Goal: Information Seeking & Learning: Learn about a topic

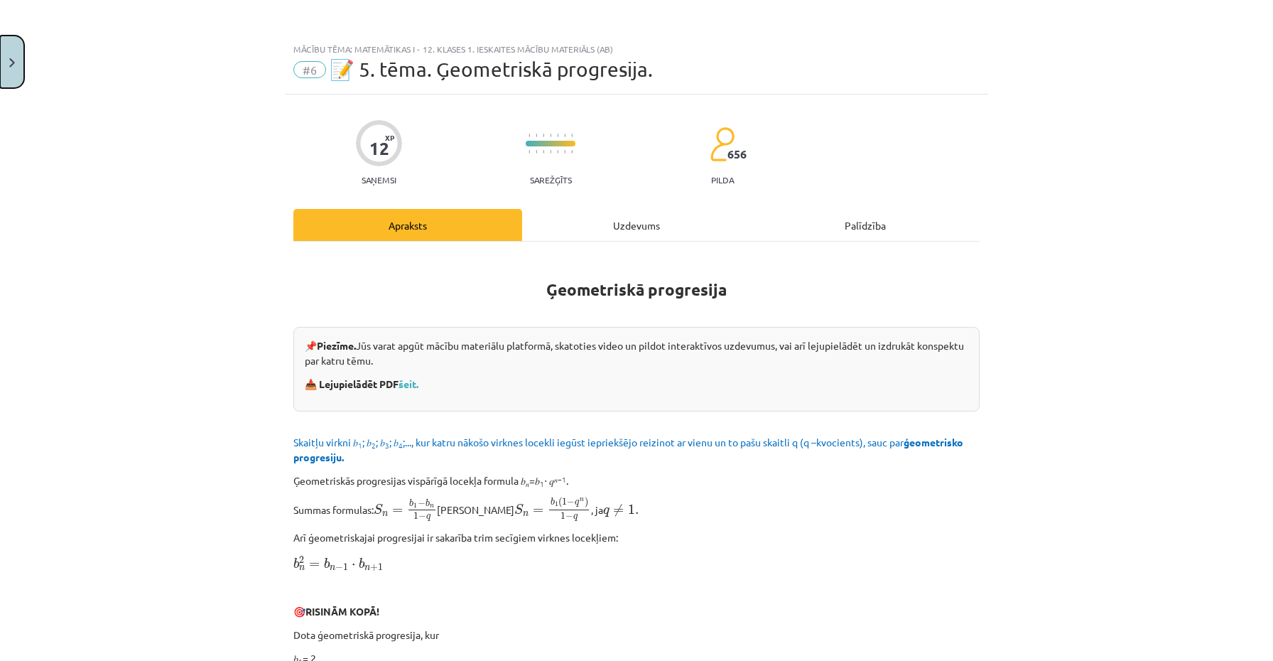
click at [5, 55] on button "Close" at bounding box center [12, 62] width 24 height 53
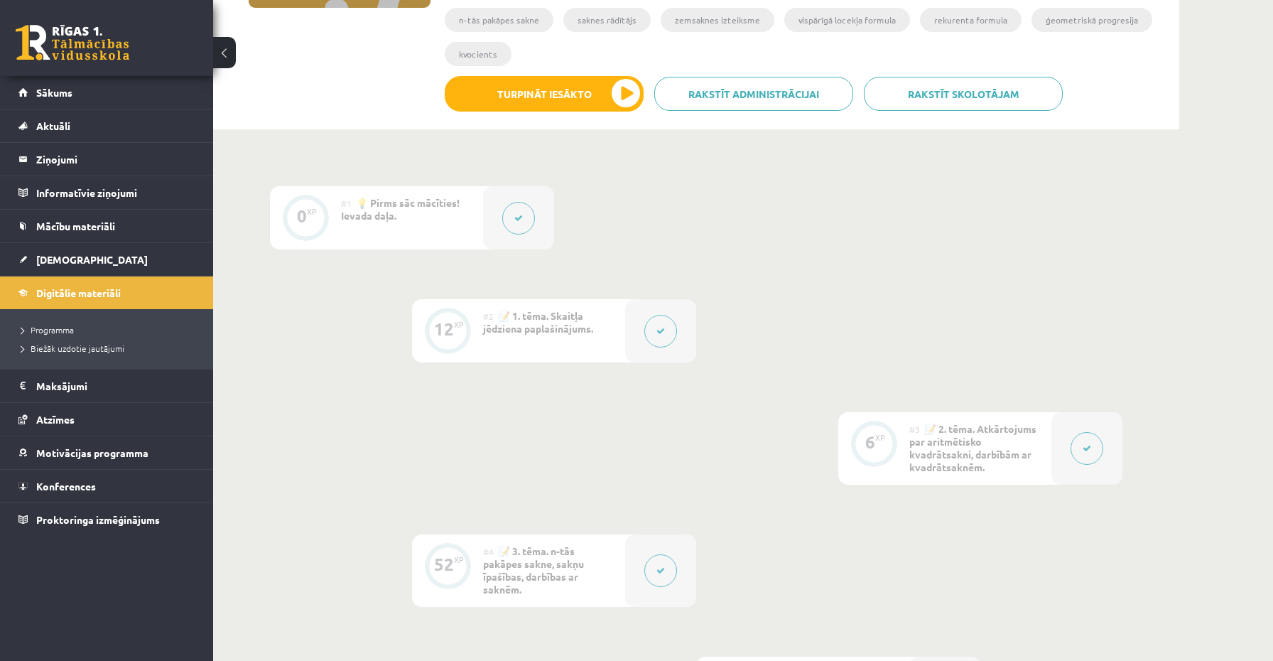
scroll to position [284, 0]
click at [652, 331] on button at bounding box center [660, 330] width 33 height 33
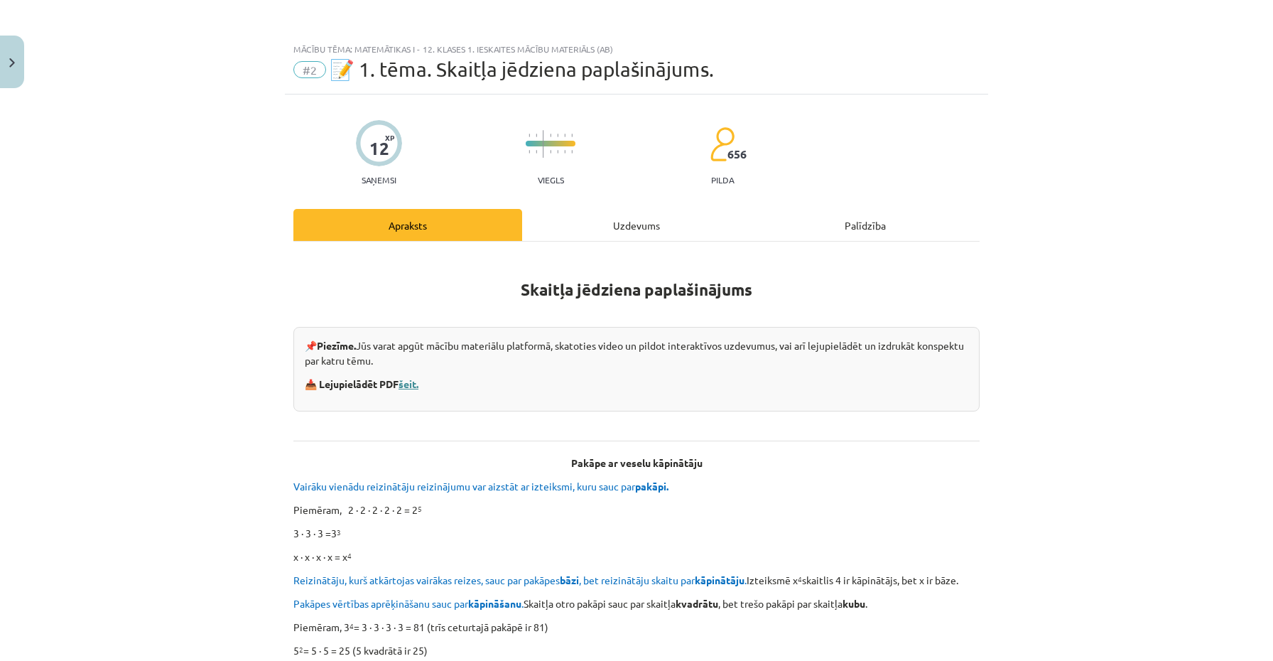
click at [408, 382] on link "šeit." at bounding box center [409, 383] width 20 height 13
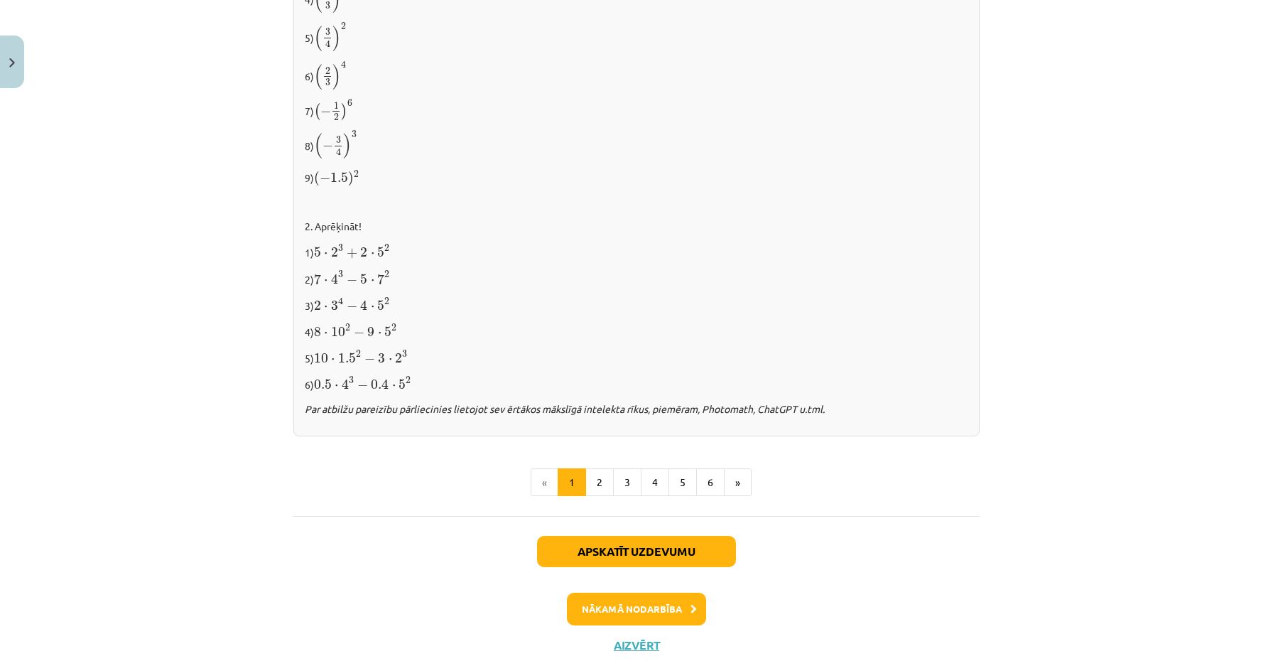
scroll to position [1404, 0]
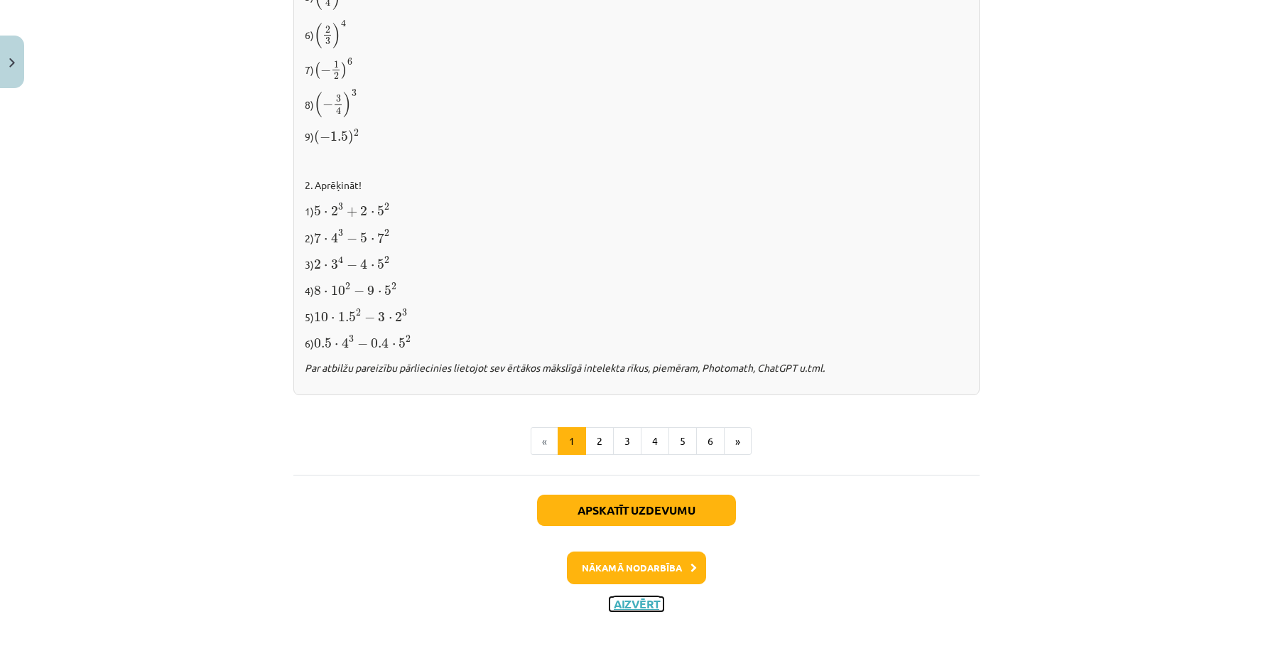
click at [630, 600] on button "Aizvērt" at bounding box center [637, 604] width 54 height 14
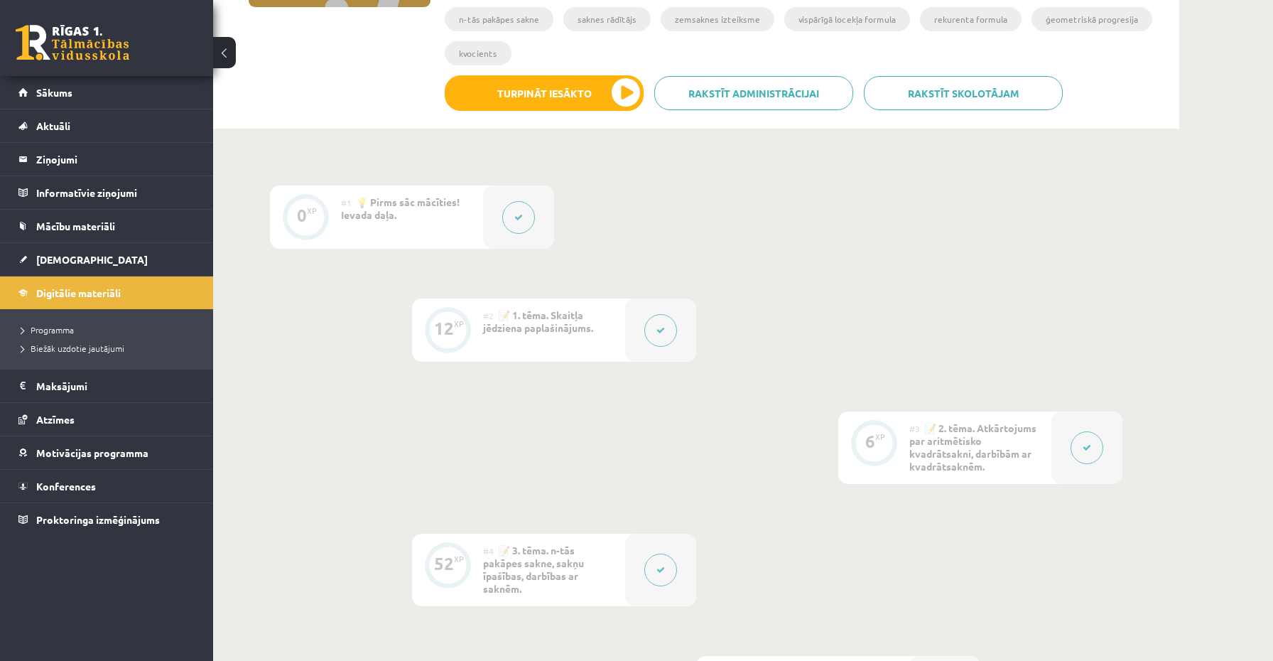
click at [1077, 443] on button at bounding box center [1087, 447] width 33 height 33
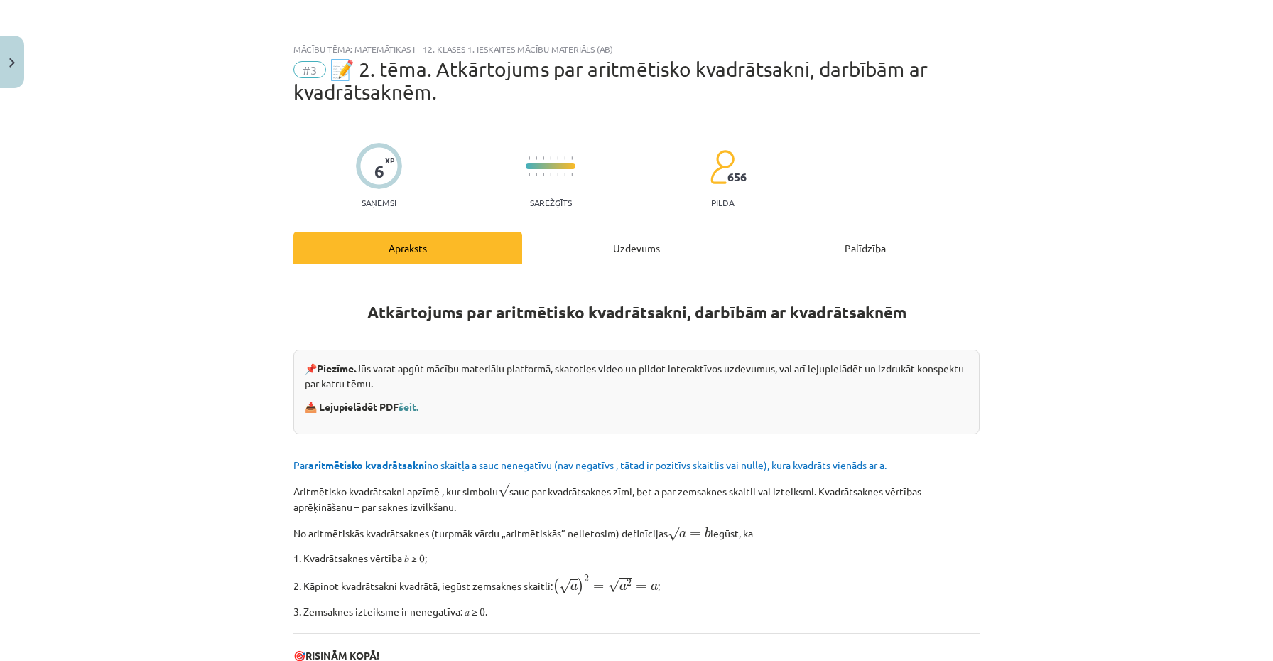
click at [406, 409] on link "šeit." at bounding box center [409, 406] width 20 height 13
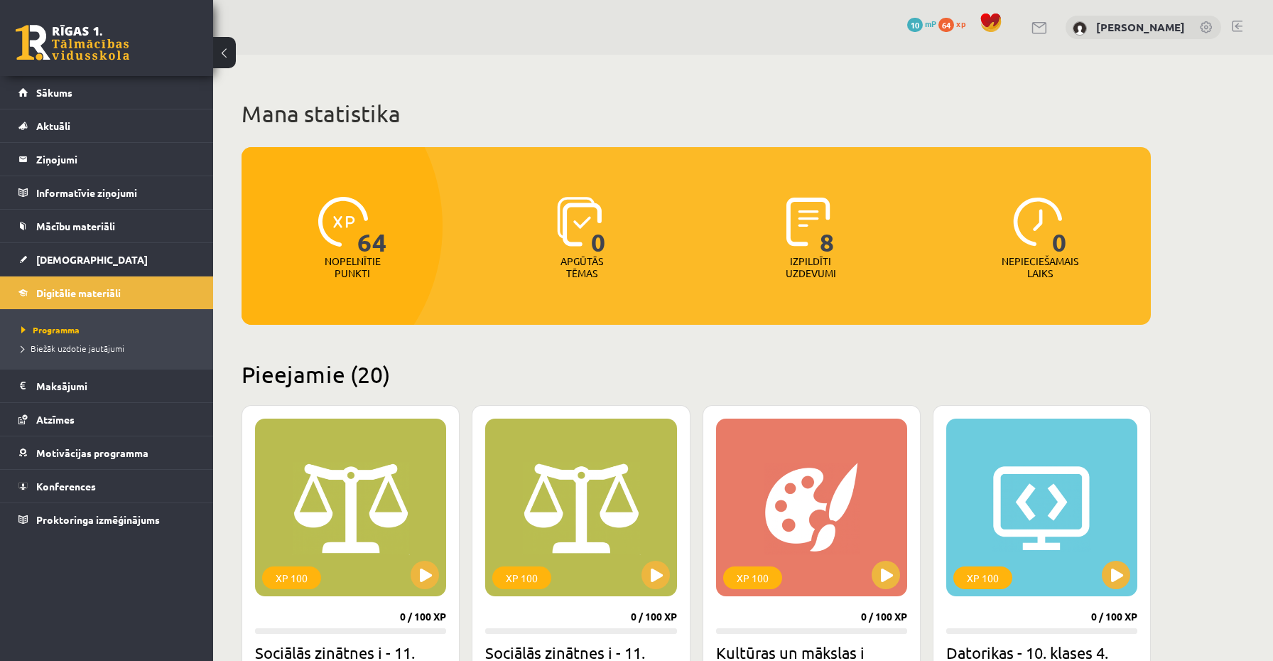
scroll to position [1241, 0]
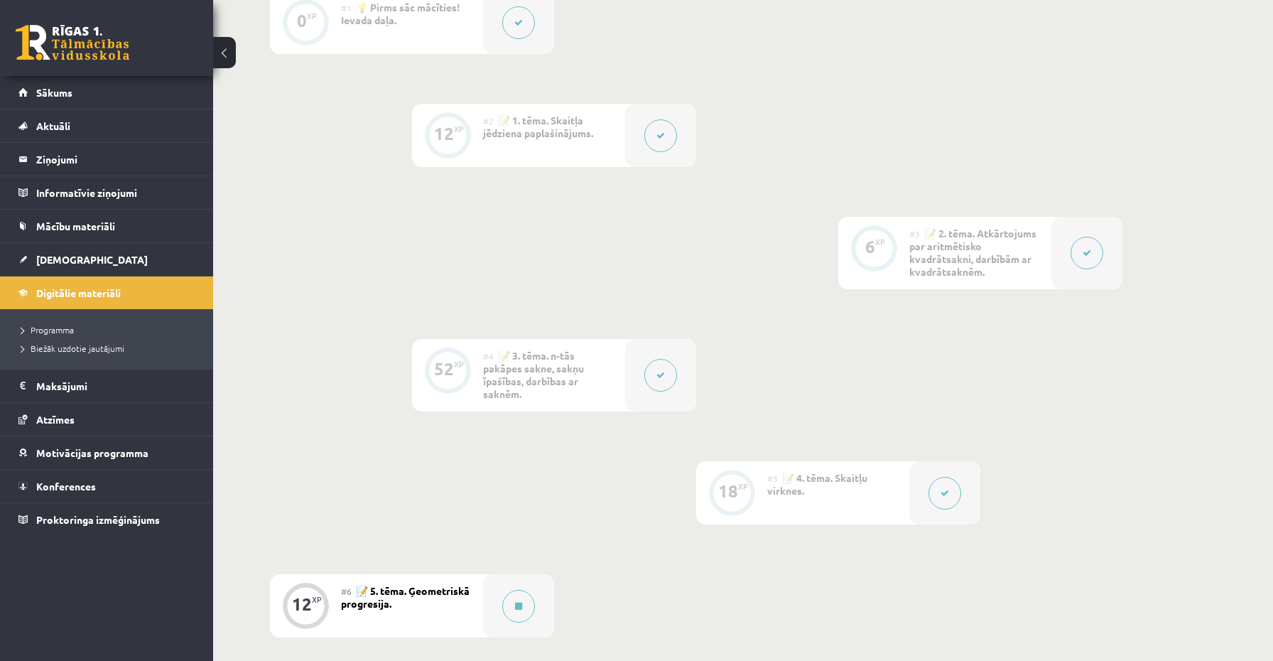
scroll to position [520, 0]
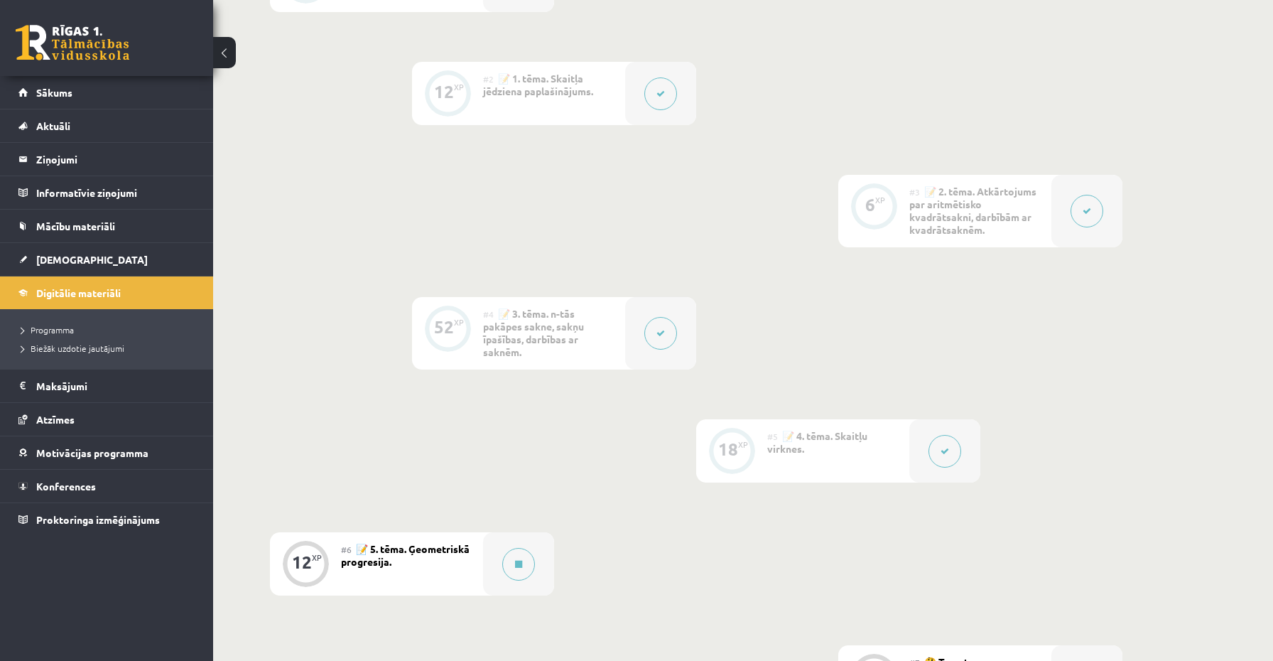
click at [951, 444] on button at bounding box center [945, 451] width 33 height 33
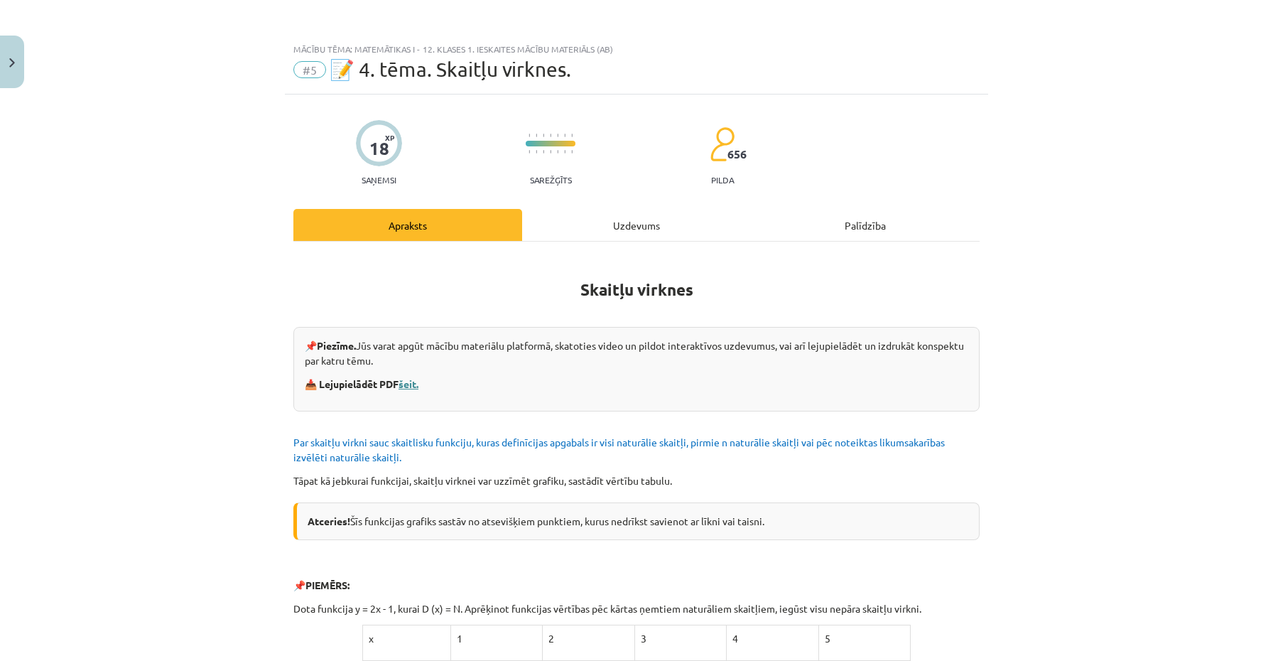
click at [402, 388] on link "šeit." at bounding box center [409, 383] width 20 height 13
click at [9, 65] on img "Close" at bounding box center [12, 62] width 6 height 9
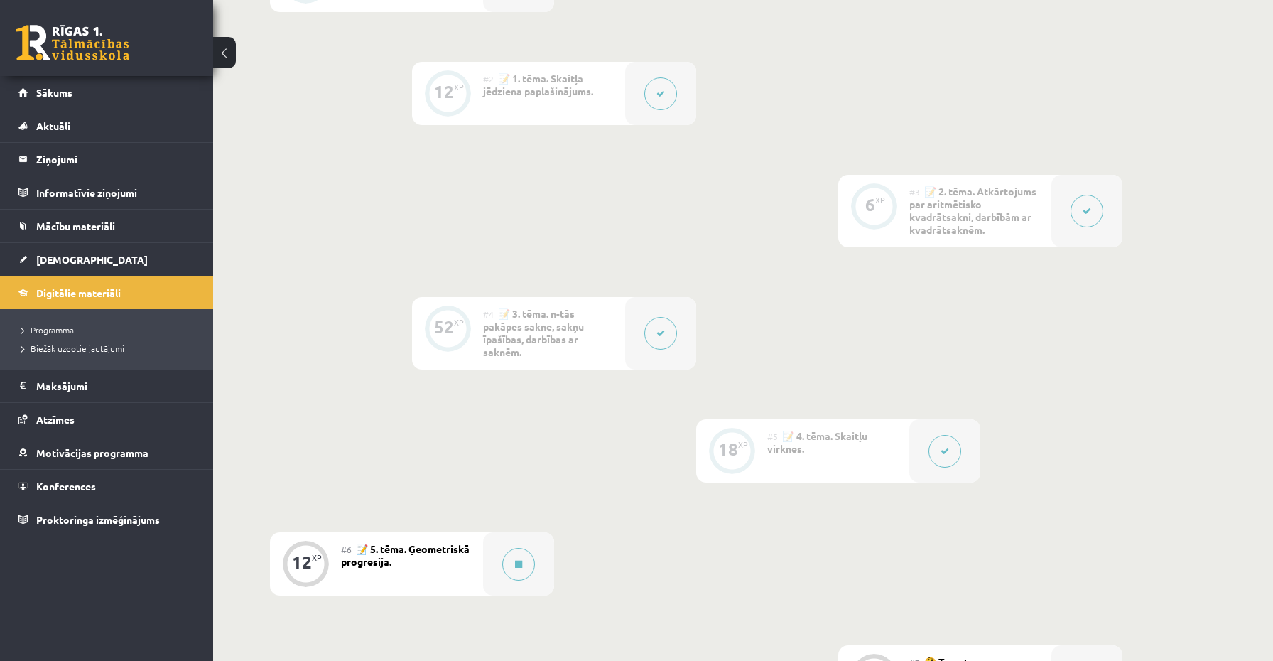
click at [667, 330] on button at bounding box center [660, 333] width 33 height 33
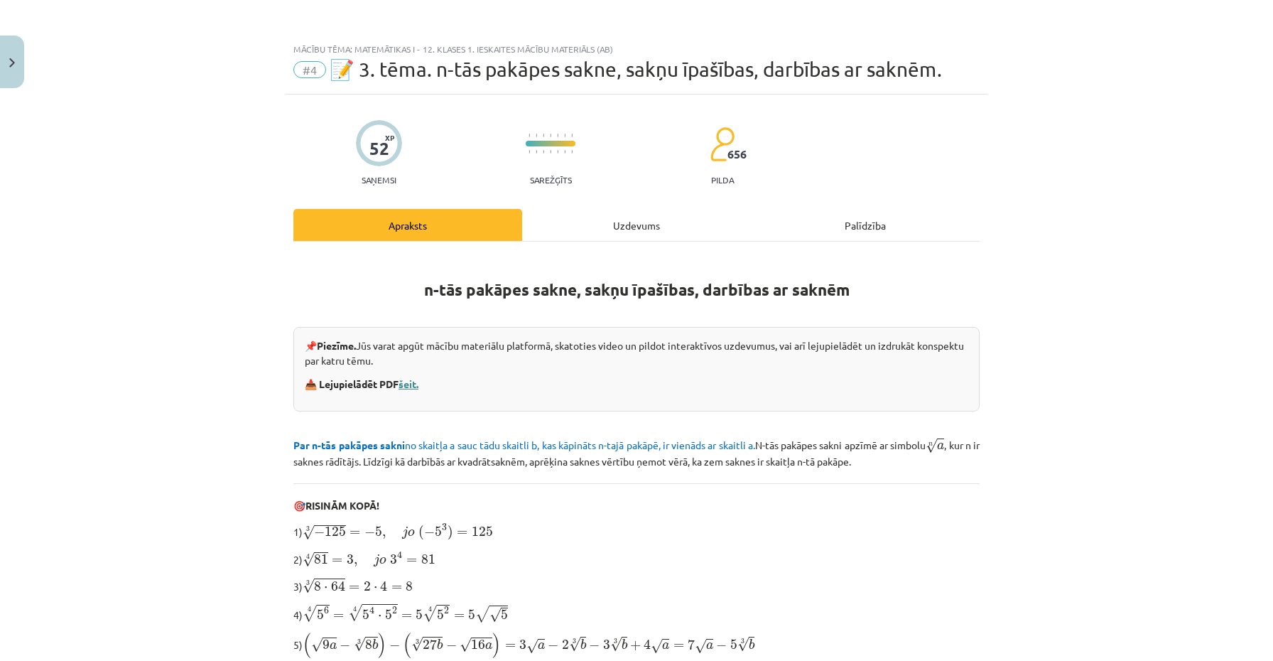
click at [406, 387] on link "šeit." at bounding box center [409, 383] width 20 height 13
click at [409, 386] on link "šeit." at bounding box center [409, 383] width 20 height 13
click at [11, 63] on img "Close" at bounding box center [12, 62] width 6 height 9
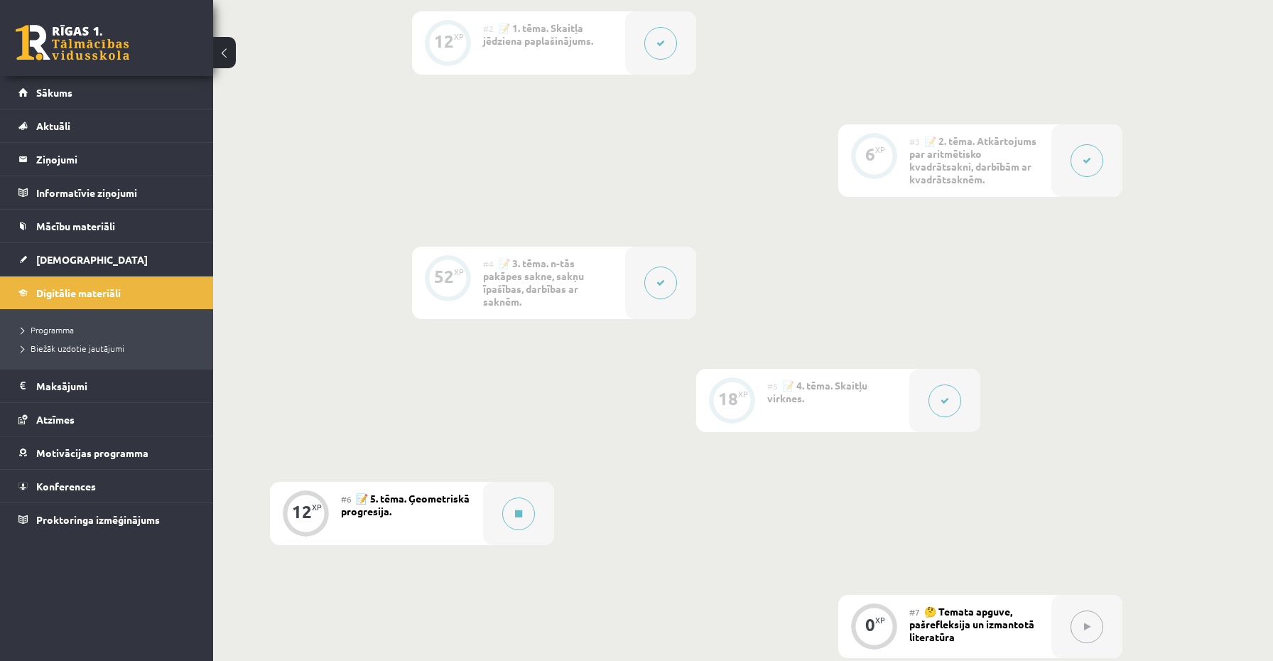
scroll to position [586, 0]
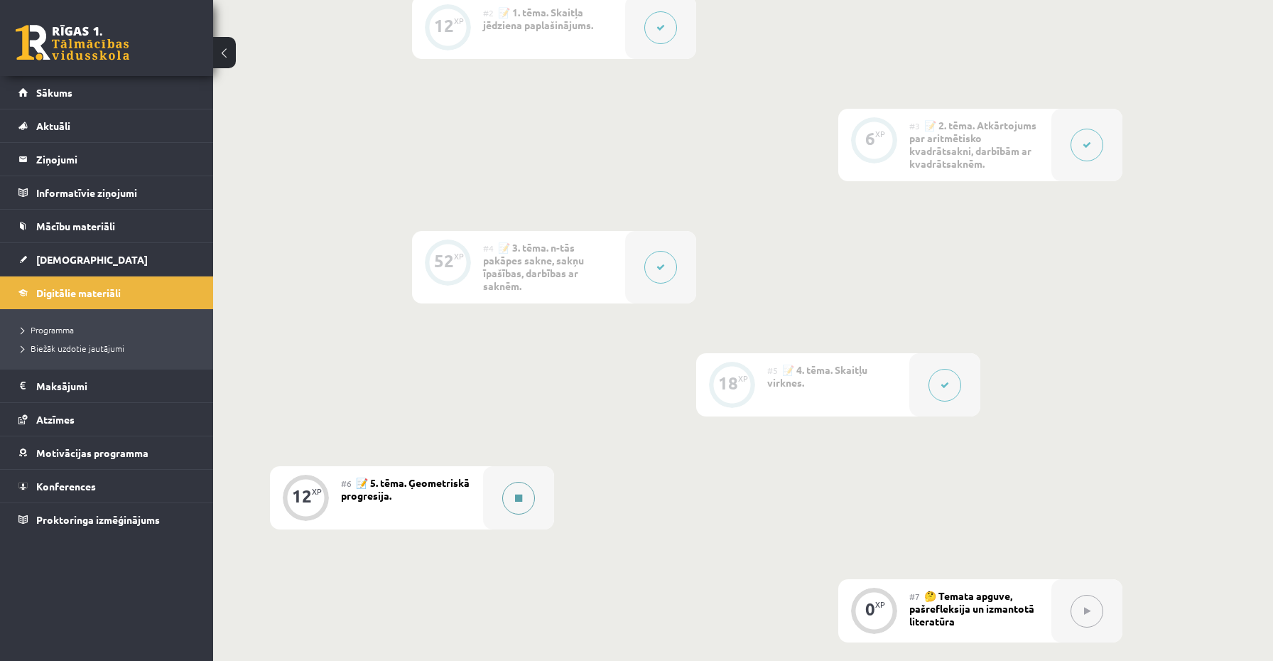
click at [524, 500] on button at bounding box center [518, 498] width 33 height 33
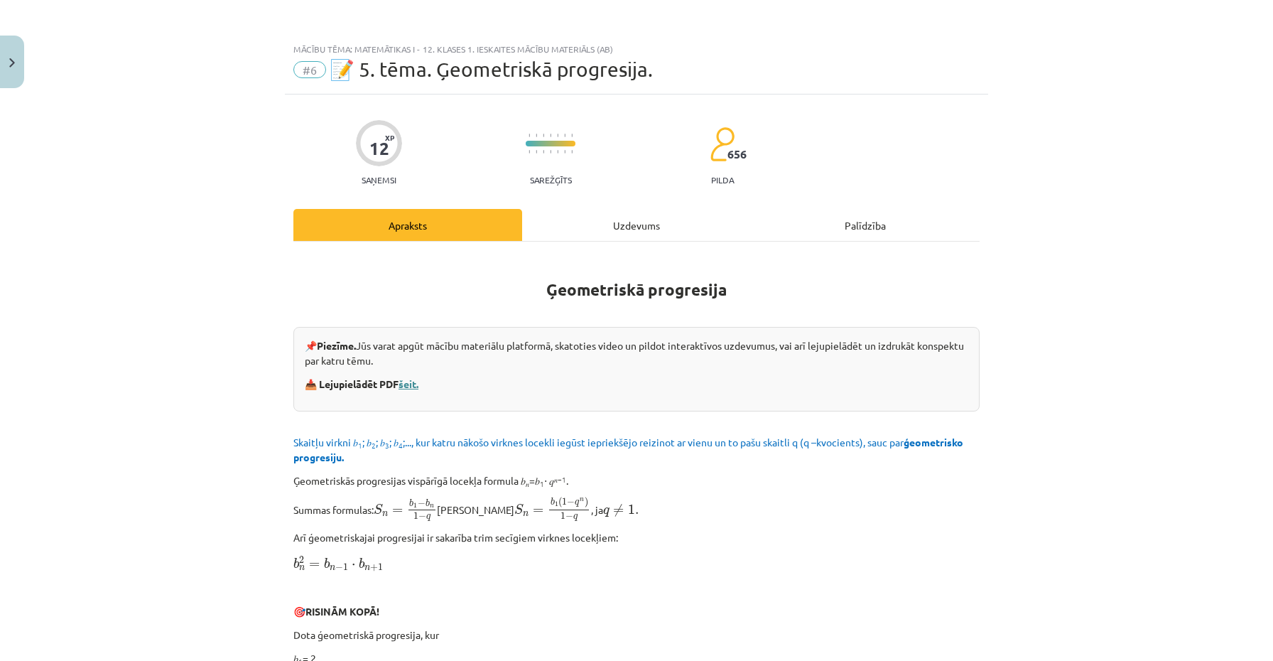
click at [410, 381] on link "šeit." at bounding box center [409, 383] width 20 height 13
click at [601, 236] on div "Uzdevums" at bounding box center [636, 225] width 229 height 32
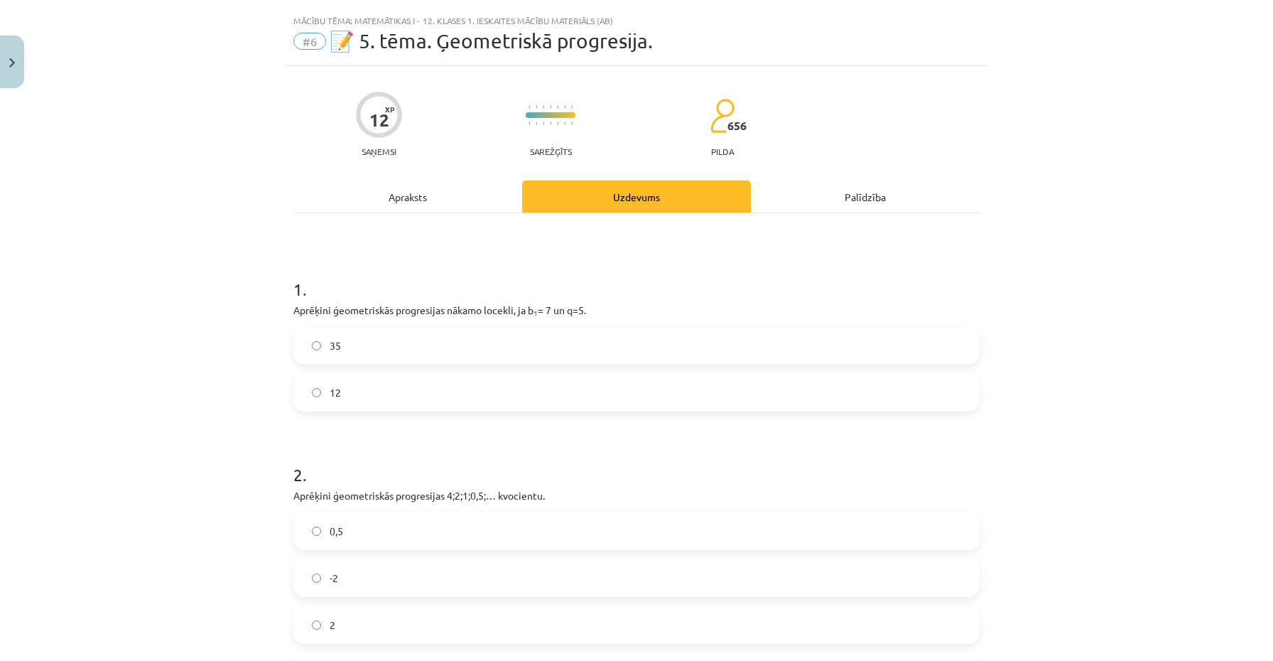
scroll to position [36, 0]
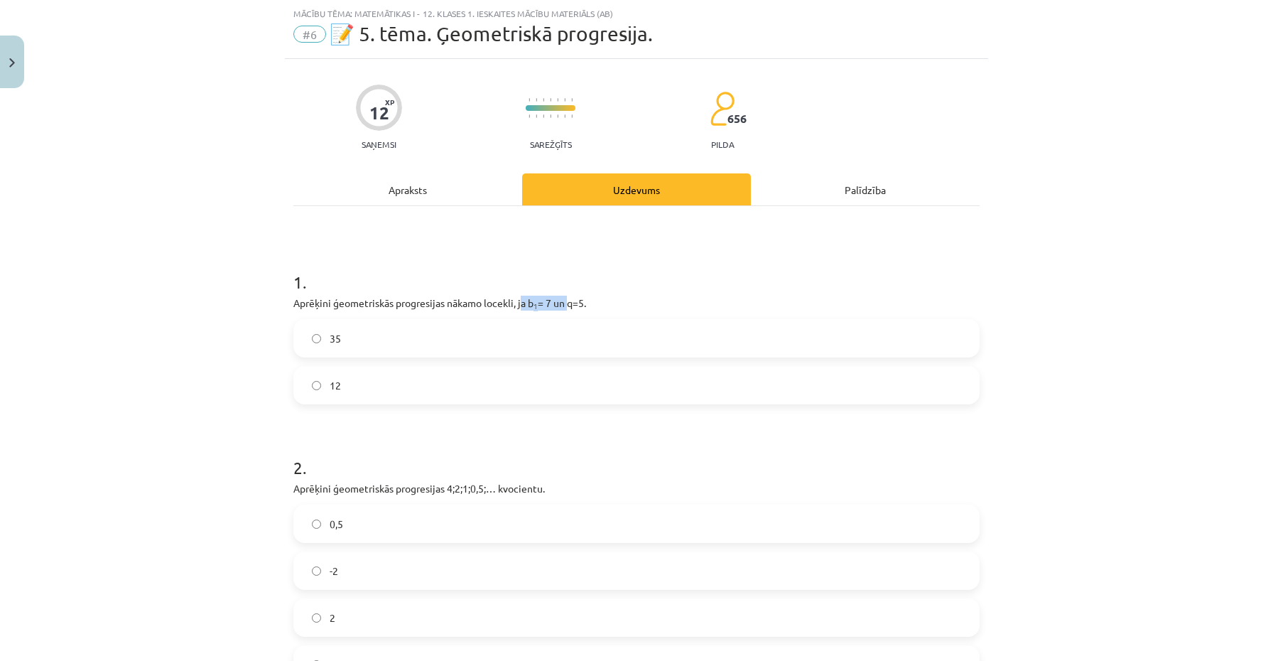
drag, startPoint x: 524, startPoint y: 303, endPoint x: 571, endPoint y: 303, distance: 46.9
click at [571, 303] on p "Aprēķini ģeometriskās progresijas nākamo locekli, ja b 1 = 7 un q=5." at bounding box center [636, 303] width 686 height 15
click at [614, 291] on div "1 . Aprēķini ģeometriskās progresijas nākamo locekli, ja b 1 = 7 un q=5. 35 12" at bounding box center [636, 325] width 686 height 157
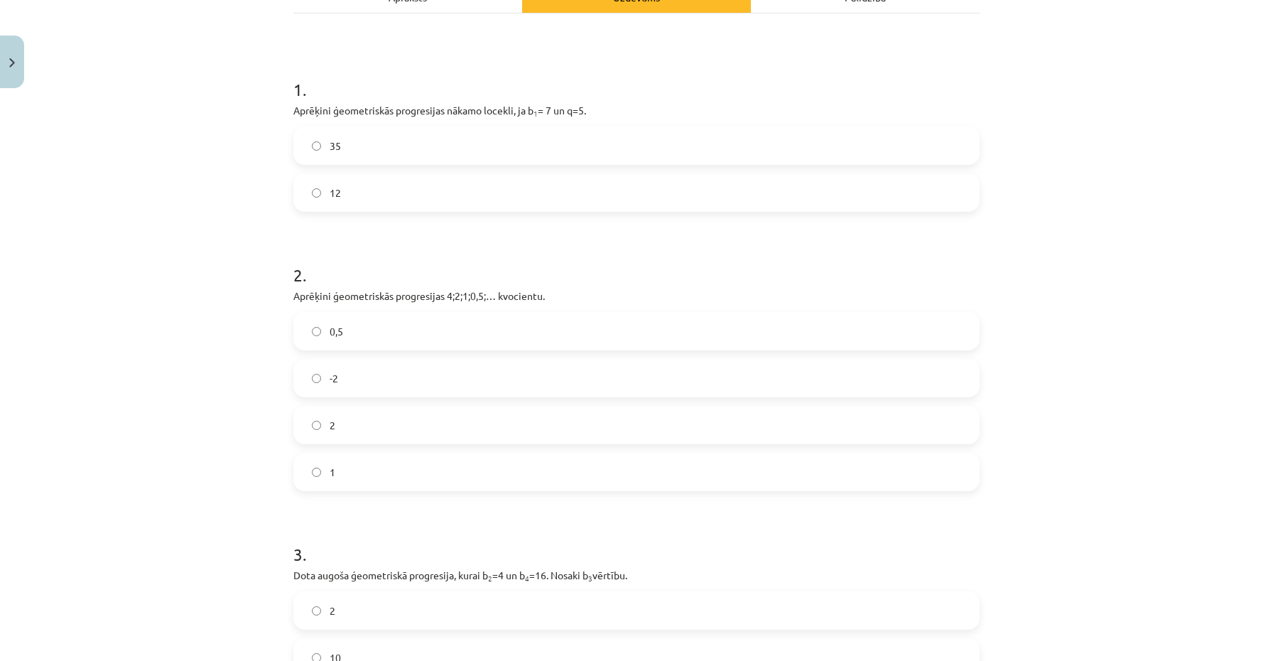
scroll to position [0, 0]
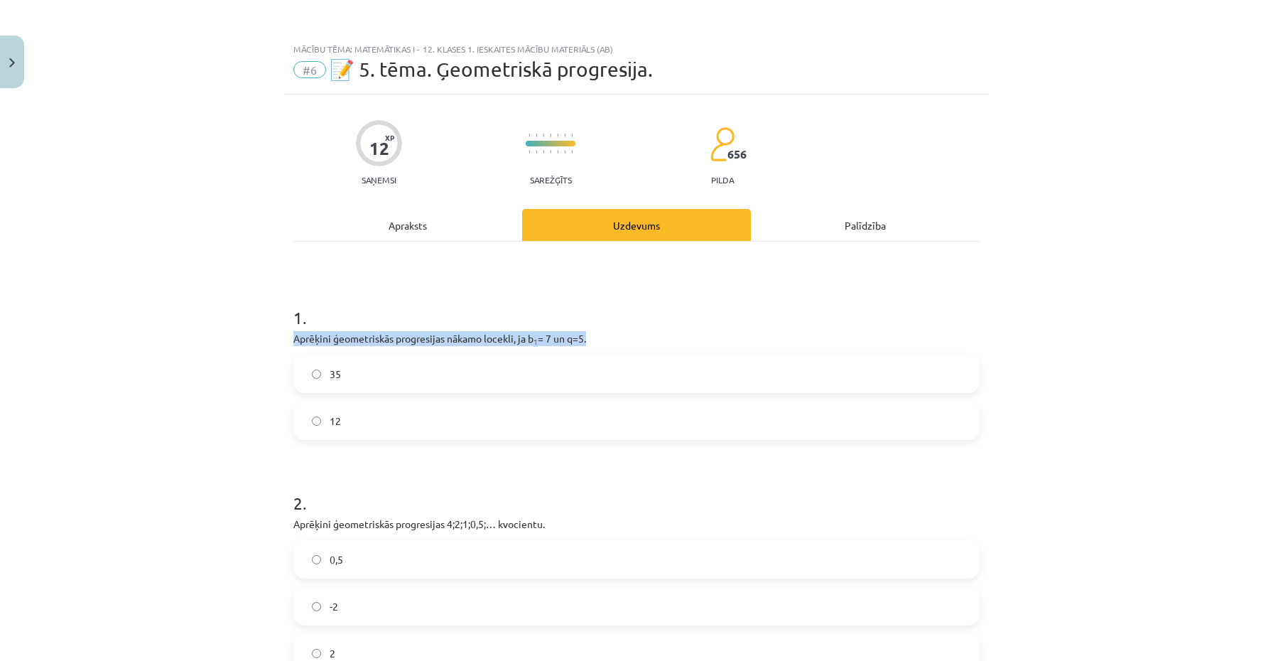
drag, startPoint x: 296, startPoint y: 340, endPoint x: 590, endPoint y: 340, distance: 293.5
click at [590, 340] on p "Aprēķini ģeometriskās progresijas nākamo locekli, ja b 1 = 7 un q=5." at bounding box center [636, 338] width 686 height 15
copy p "Aprēķini ģeometriskās progresijas nākamo locekli, ja b 1 = 7 un q=5"
click at [318, 383] on label "35" at bounding box center [637, 374] width 684 height 36
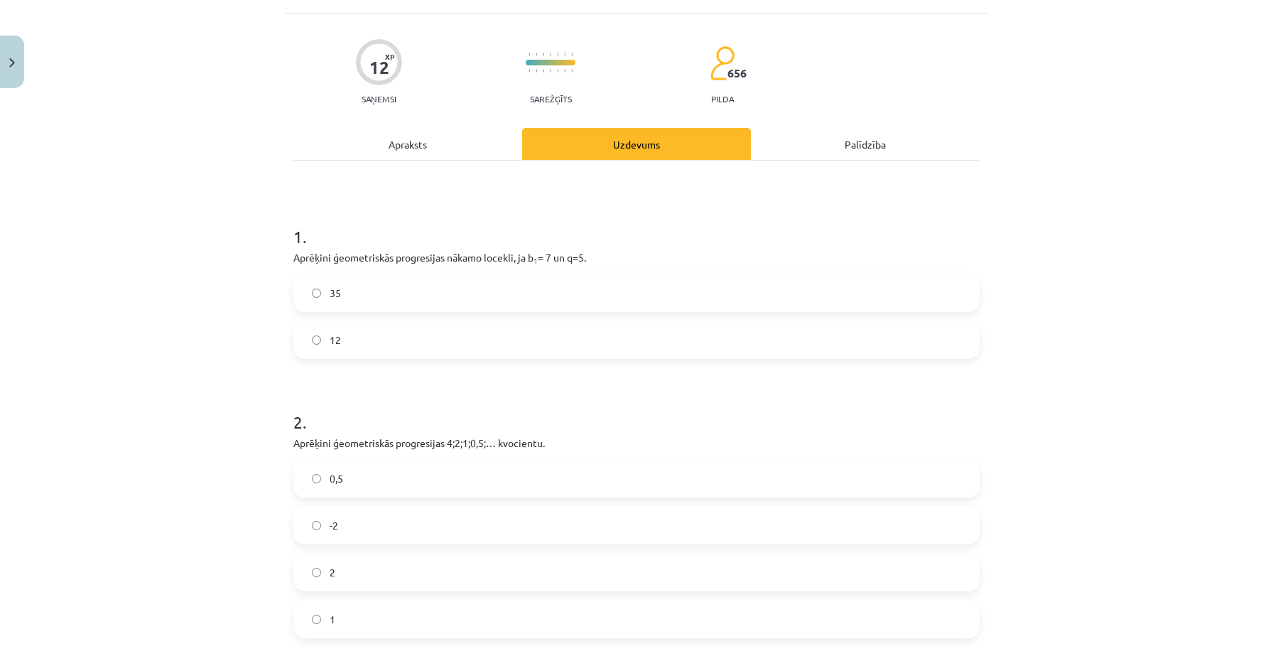
scroll to position [106, 0]
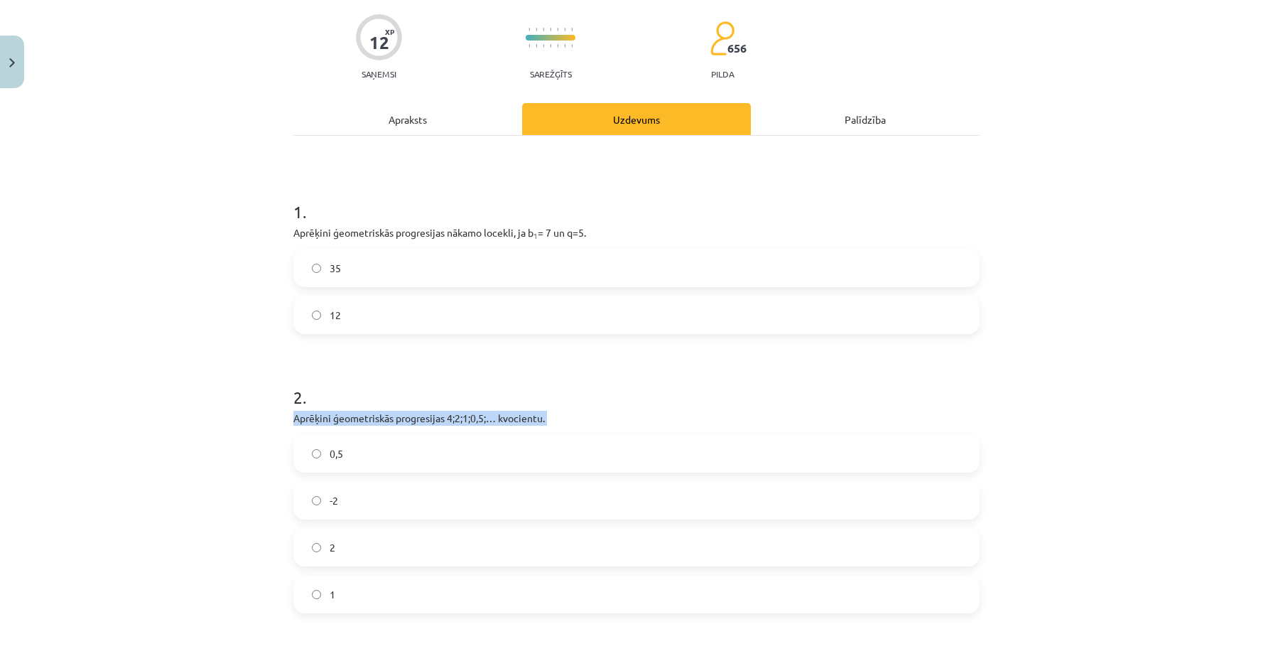
drag, startPoint x: 290, startPoint y: 425, endPoint x: 571, endPoint y: 430, distance: 281.4
click at [571, 430] on div "12 XP Saņemsi Sarežģīts 656 pilda Apraksts Uzdevums Palīdzība 1 . Aprēķini ģeom…" at bounding box center [636, 505] width 703 height 1033
copy div "Aprēķini ģeometriskās progresijas 4;2;1;0,5;… kvocientu."
click at [344, 450] on label "0,5" at bounding box center [637, 454] width 684 height 36
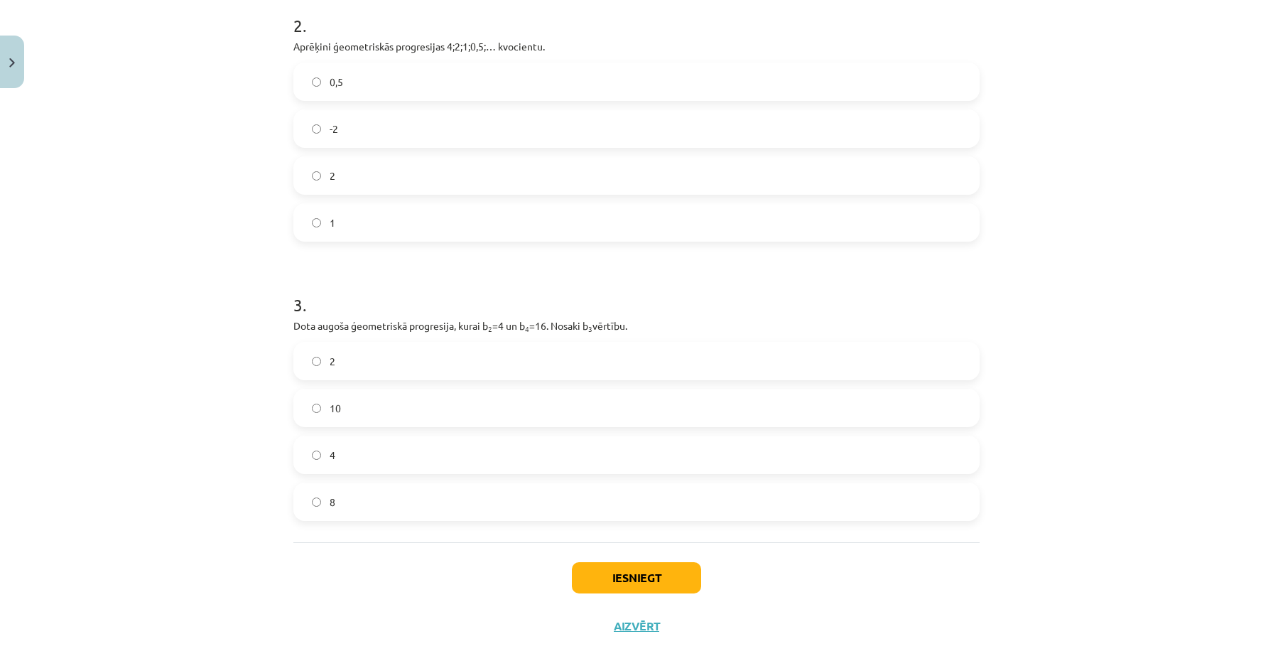
scroll to position [478, 0]
drag, startPoint x: 288, startPoint y: 323, endPoint x: 725, endPoint y: 319, distance: 437.0
click at [725, 319] on div "12 XP Saņemsi Sarežģīts 656 pilda Apraksts Uzdevums Palīdzība 1 . Aprēķini ģeom…" at bounding box center [636, 132] width 703 height 1033
copy p "Dota augoša ģeometriskā progresija, kurai b 2 =4 un b 4 =16. Nosaki b 3 vērtību."
click at [330, 502] on span "8" at bounding box center [333, 501] width 6 height 15
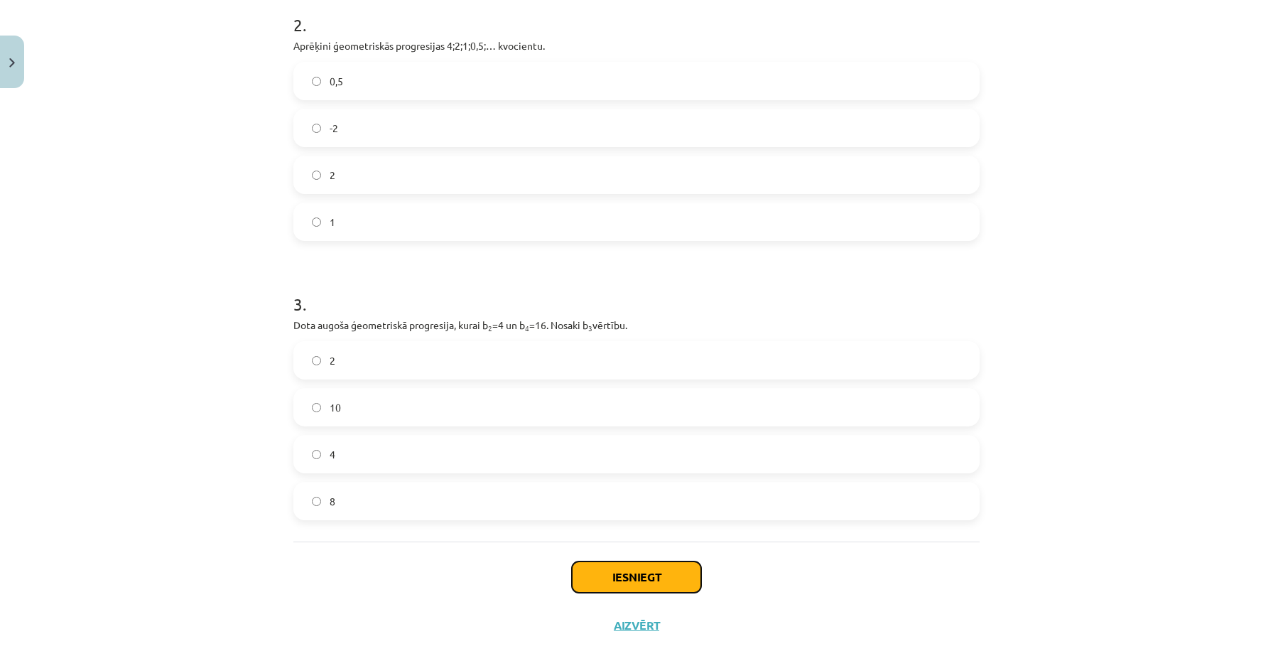
click at [619, 583] on button "Iesniegt" at bounding box center [636, 576] width 129 height 31
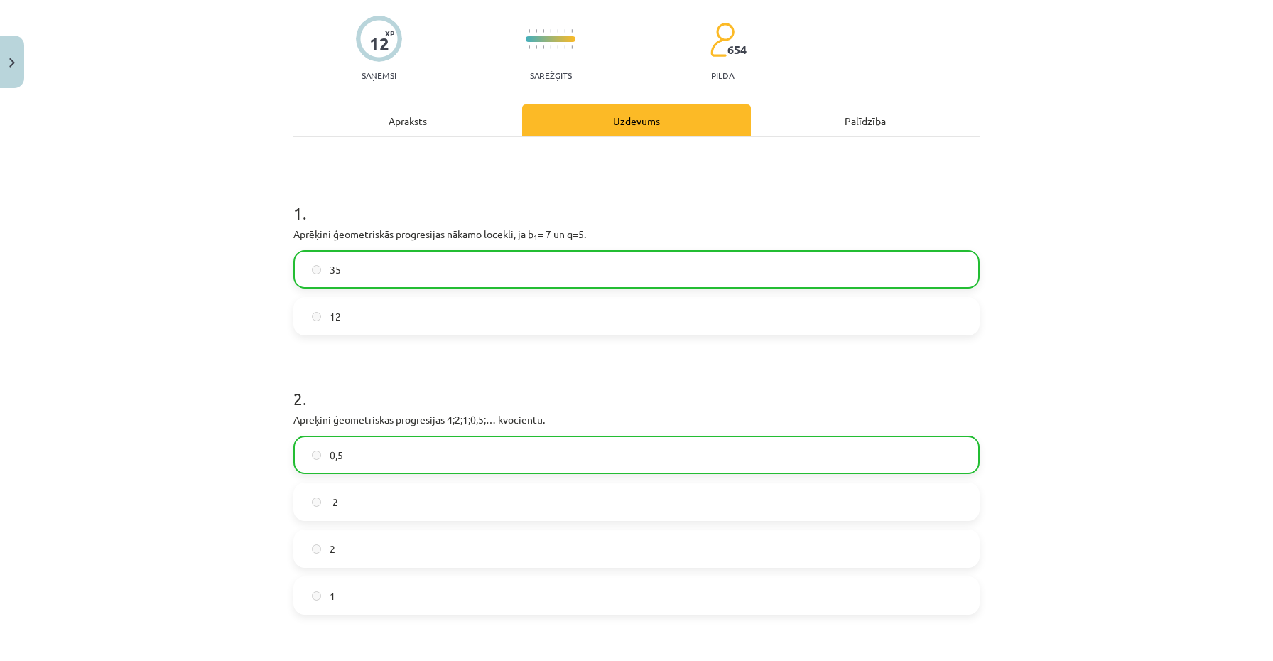
scroll to position [547, 0]
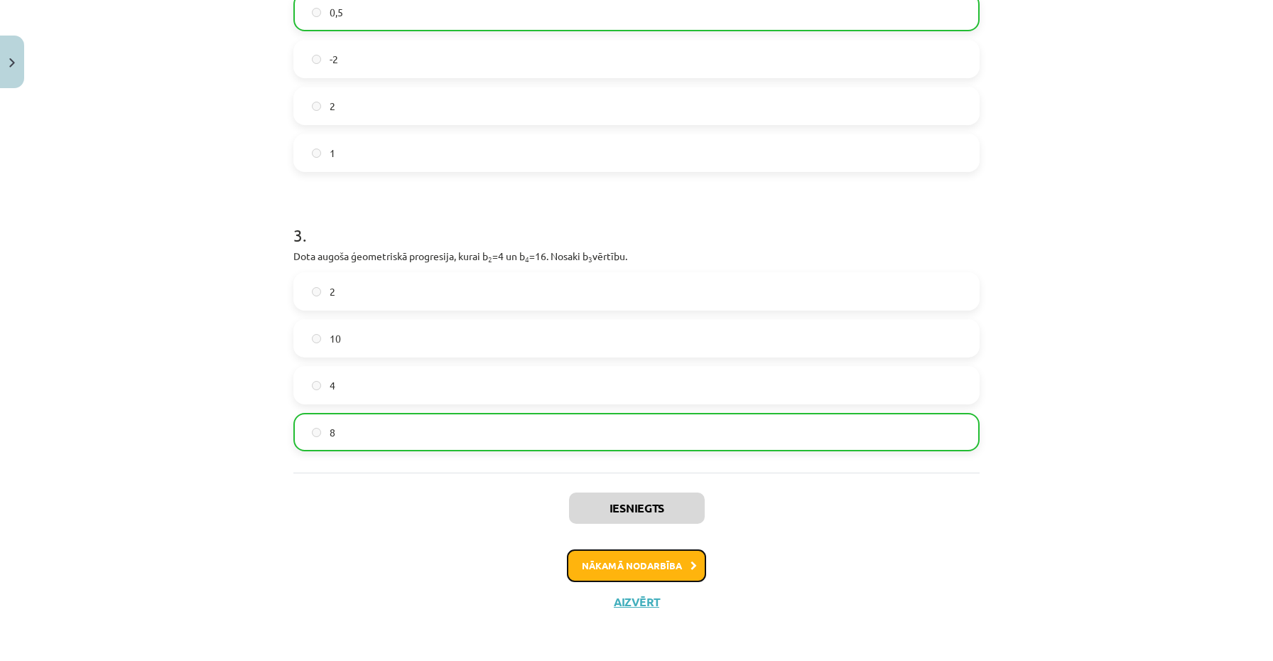
click at [595, 572] on button "Nākamā nodarbība" at bounding box center [636, 565] width 139 height 33
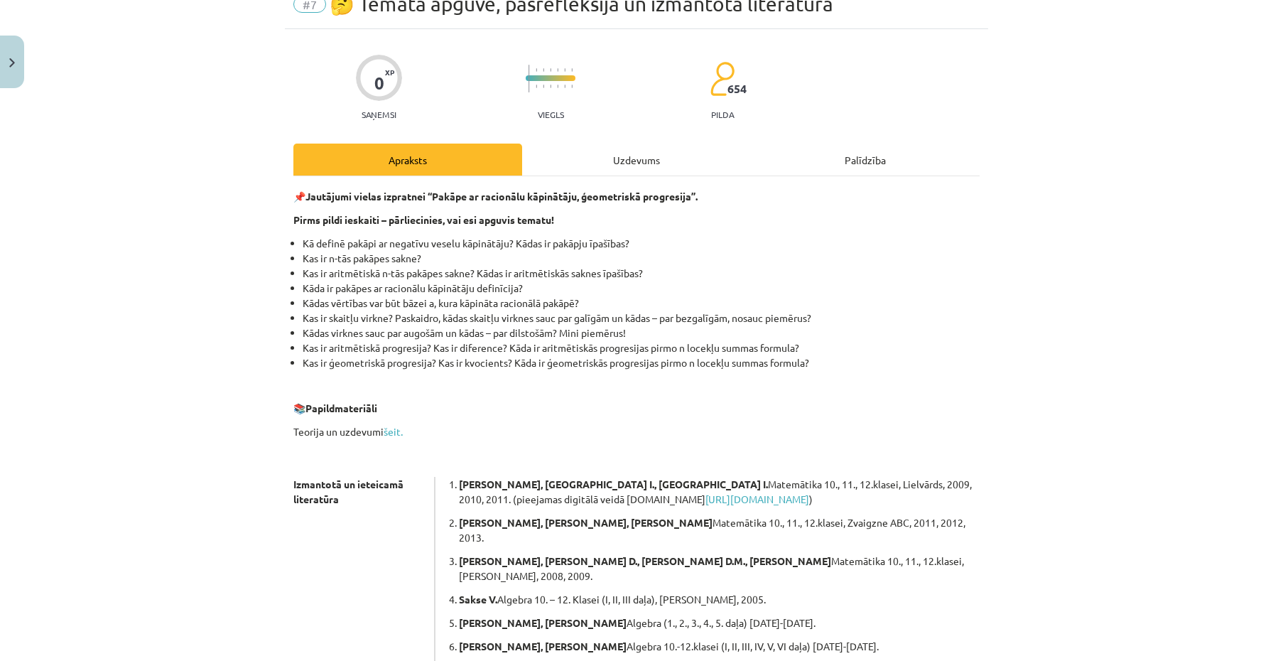
scroll to position [65, 0]
click at [612, 167] on div "Uzdevums" at bounding box center [636, 160] width 229 height 32
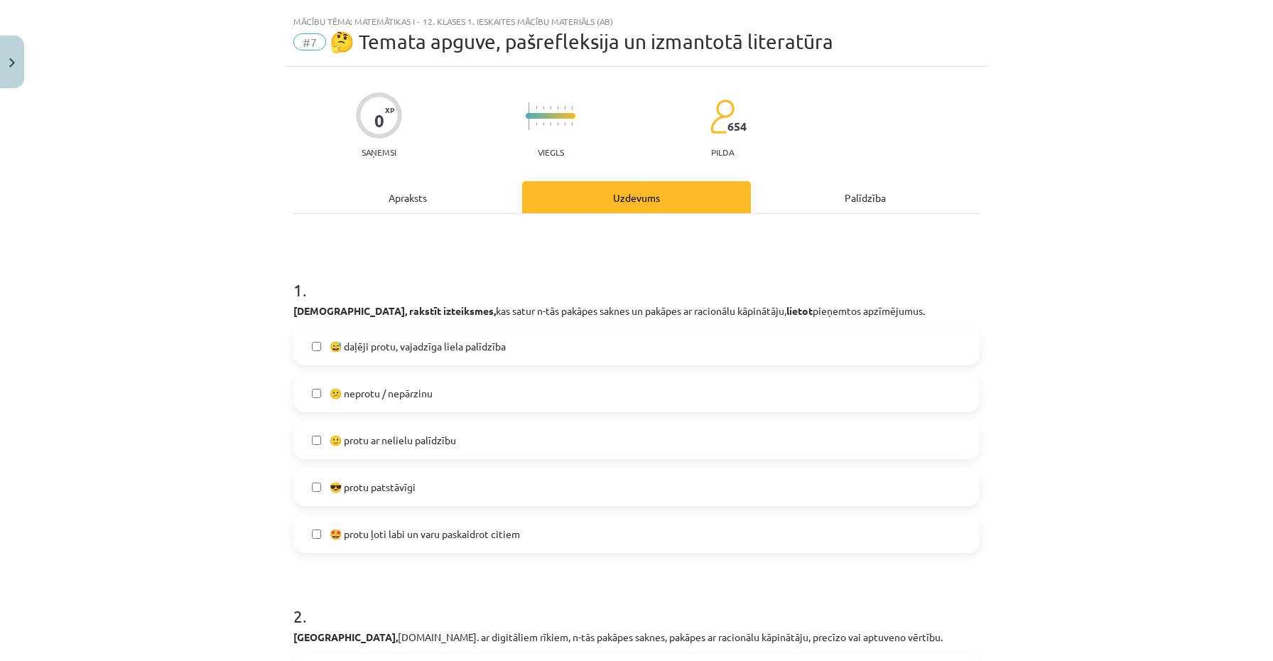
scroll to position [0, 0]
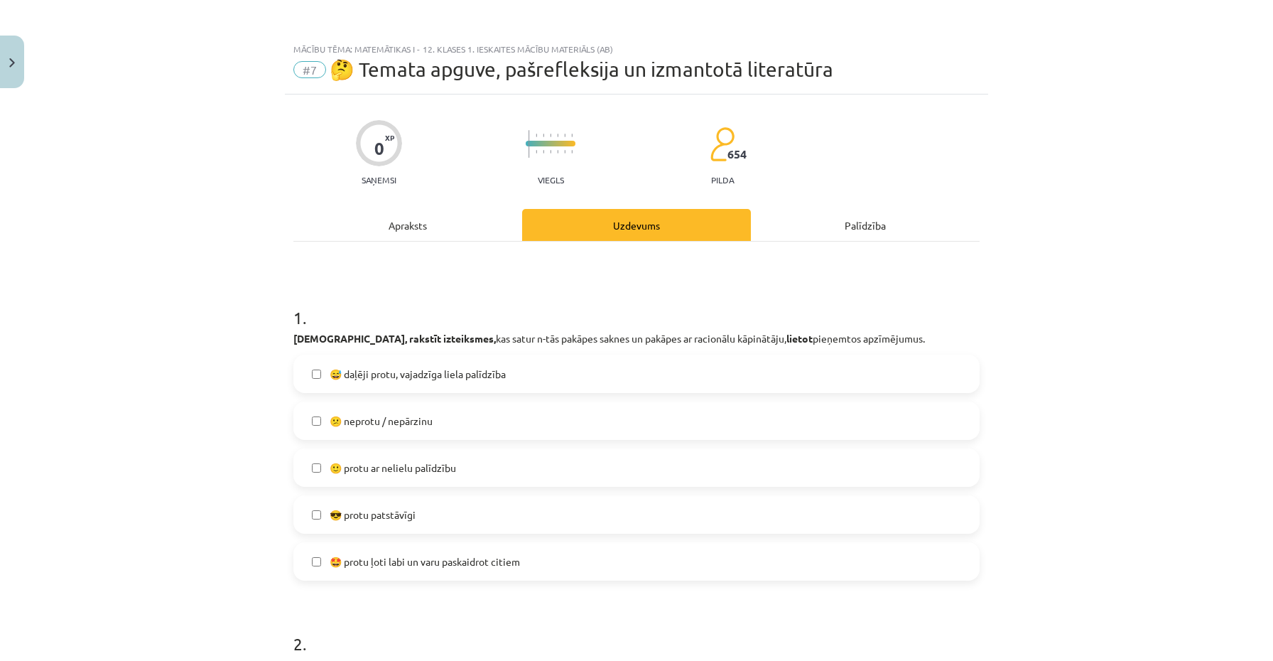
click at [403, 227] on div "Apraksts" at bounding box center [407, 225] width 229 height 32
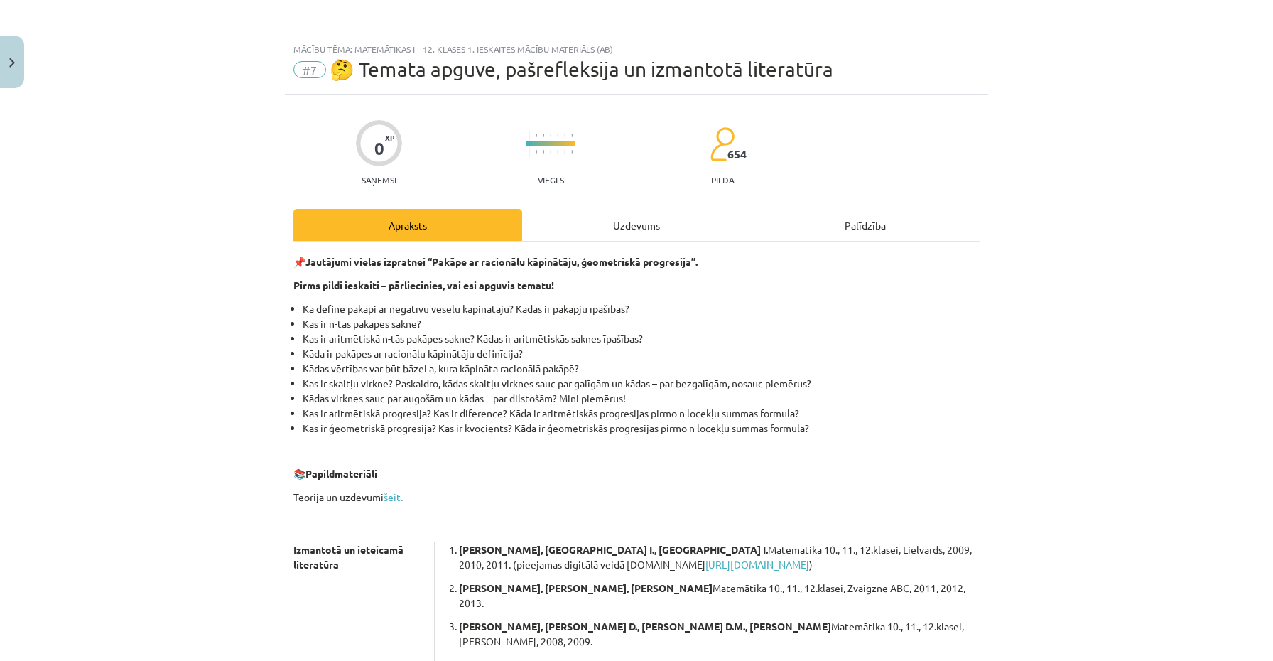
scroll to position [36, 0]
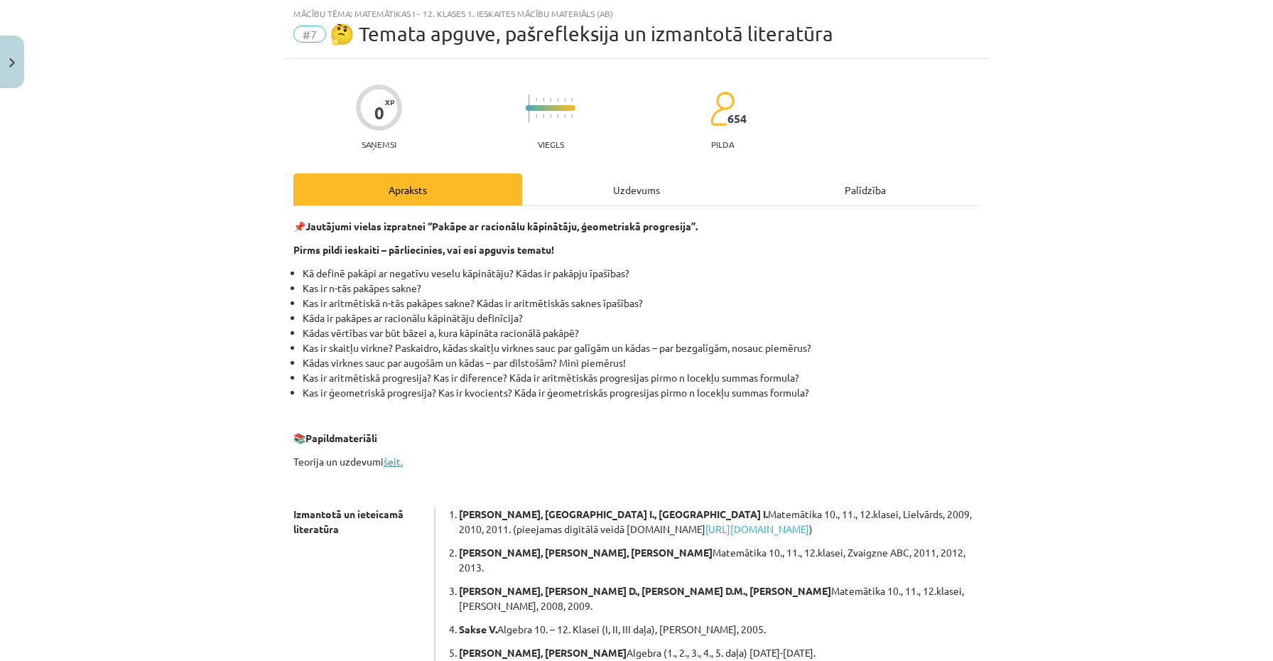
click at [395, 460] on link "šeit." at bounding box center [393, 461] width 19 height 13
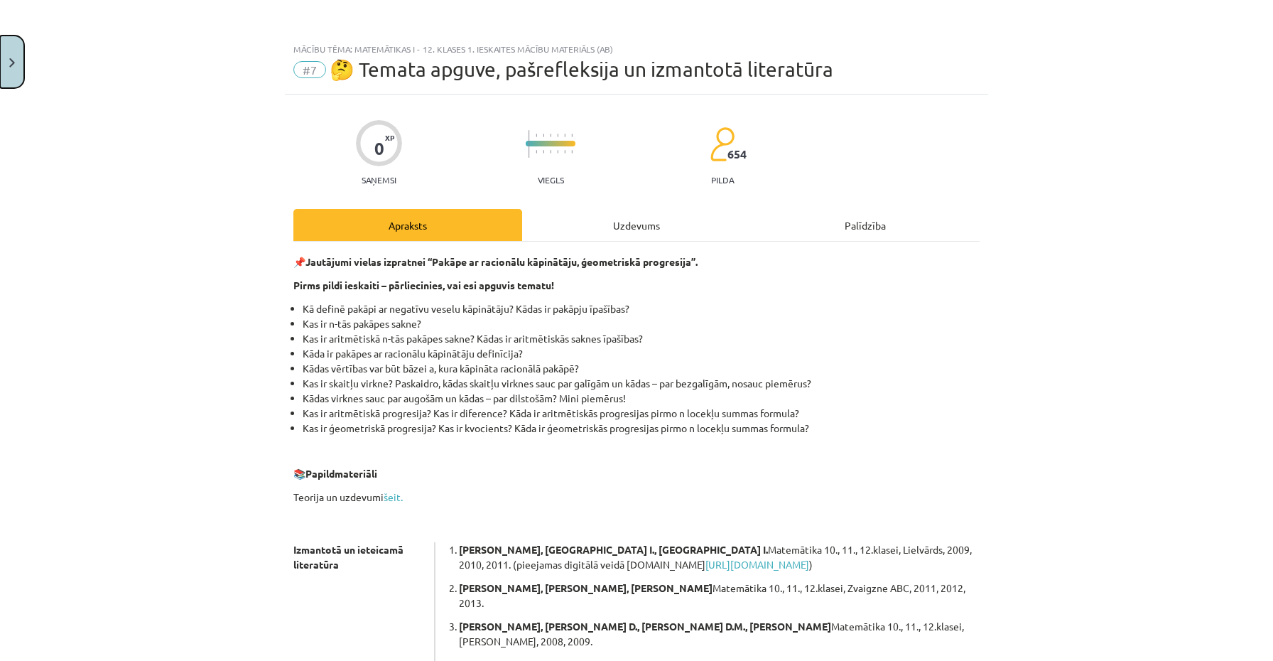
click at [12, 71] on button "Close" at bounding box center [12, 62] width 24 height 53
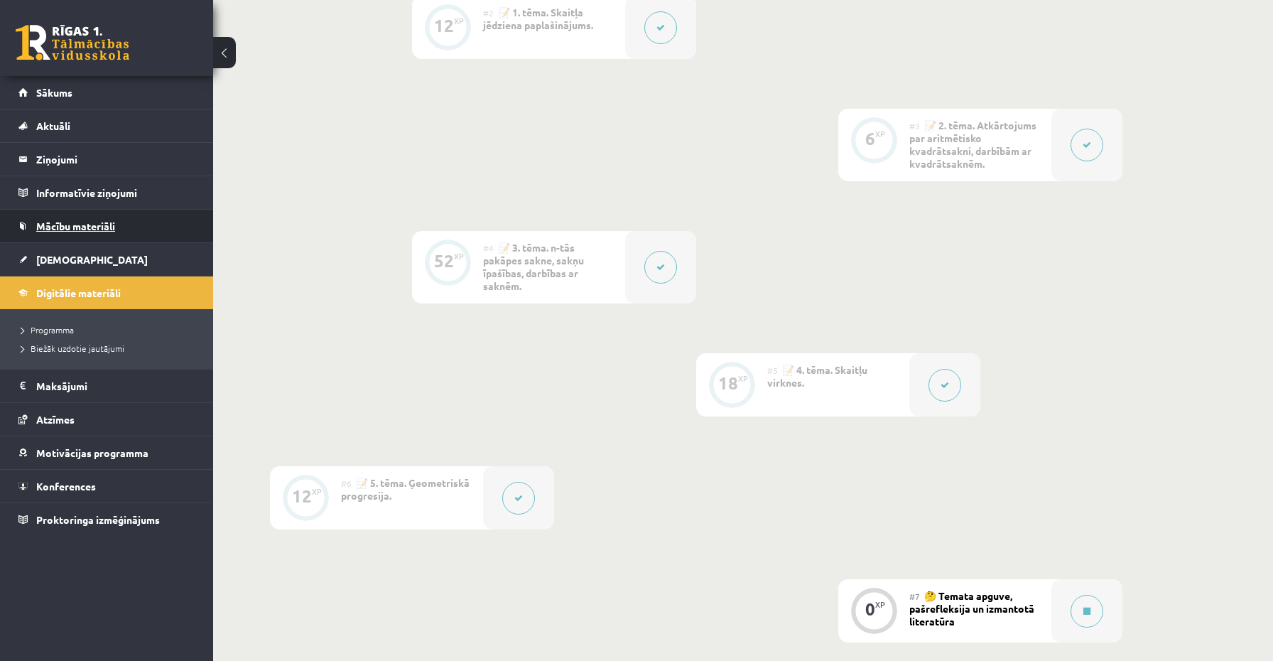
click at [68, 234] on link "Mācību materiāli" at bounding box center [106, 226] width 177 height 33
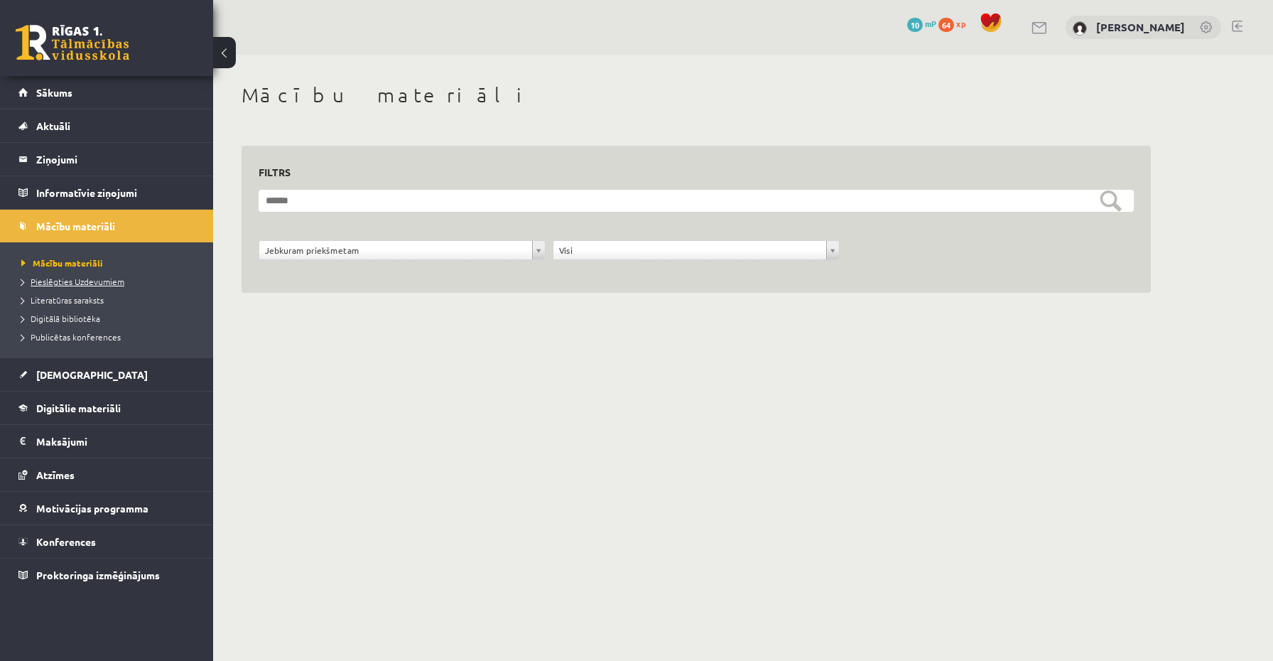
click at [79, 284] on span "Pieslēgties Uzdevumiem" at bounding box center [72, 281] width 103 height 11
click at [65, 403] on span "Digitālie materiāli" at bounding box center [78, 407] width 85 height 13
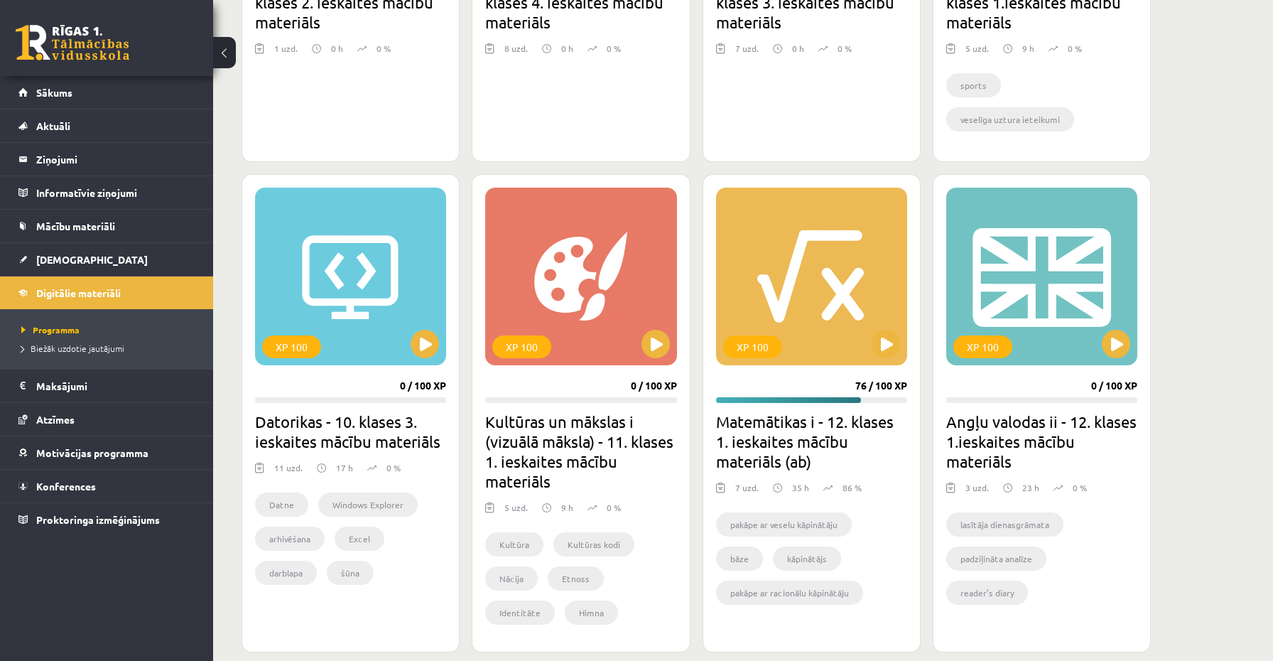
scroll to position [1168, 0]
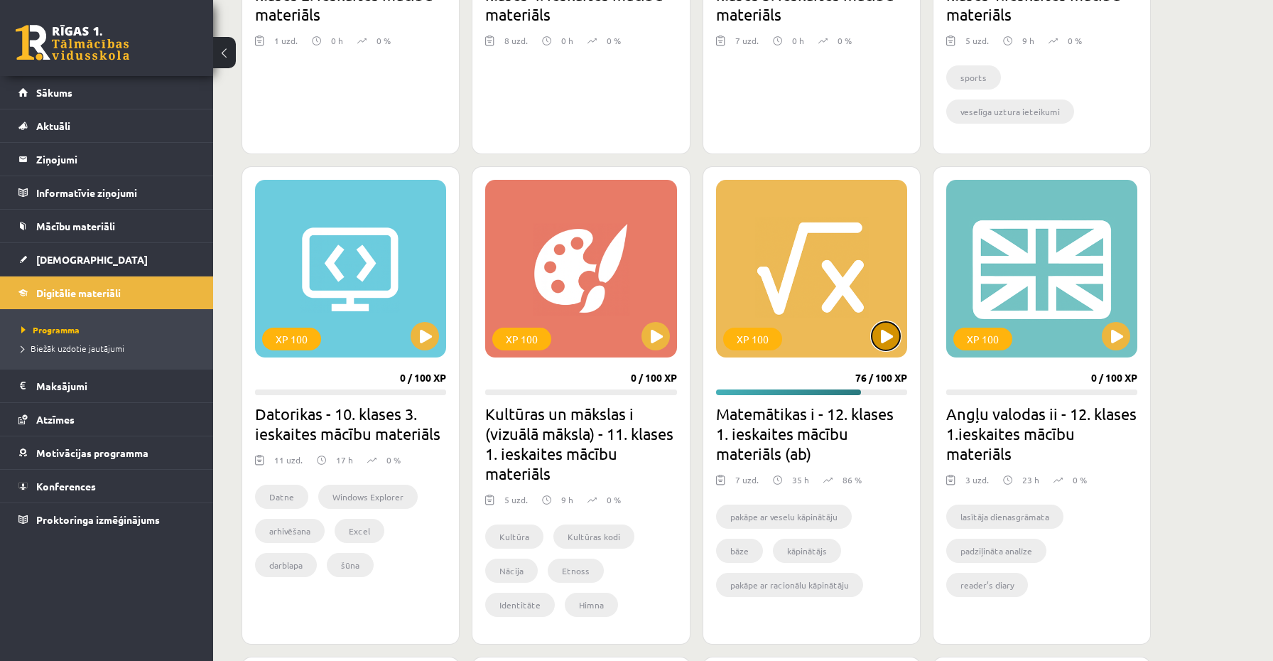
click at [885, 343] on button at bounding box center [886, 336] width 28 height 28
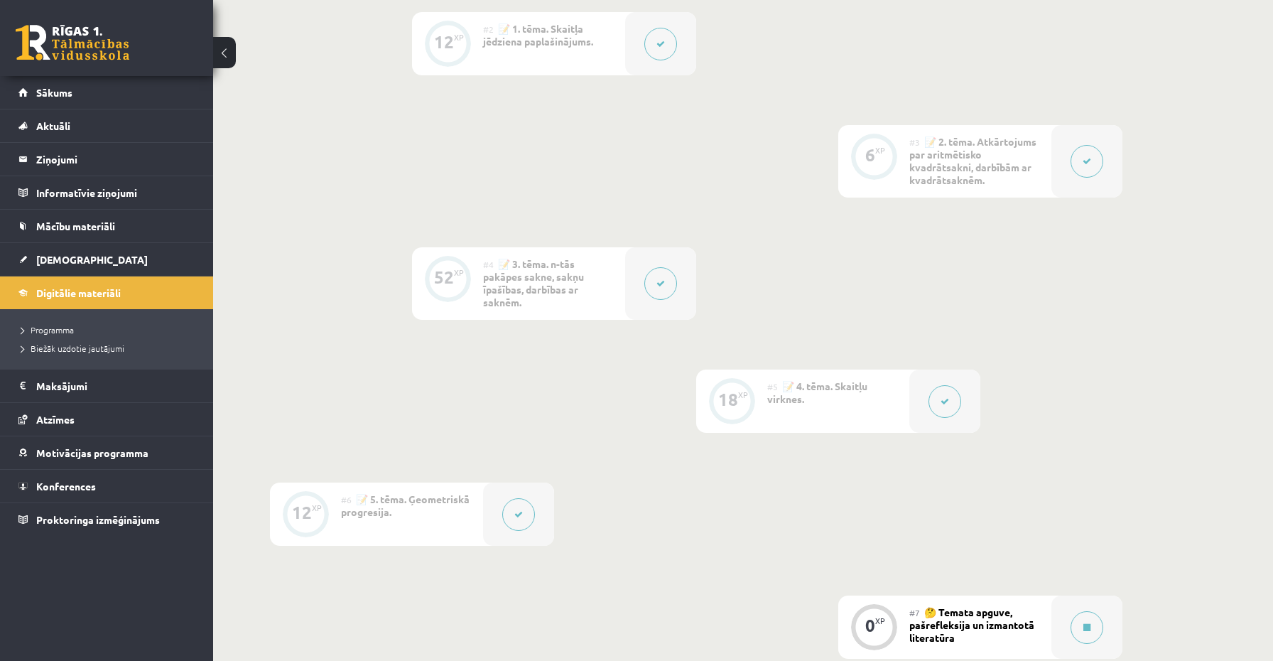
scroll to position [816, 0]
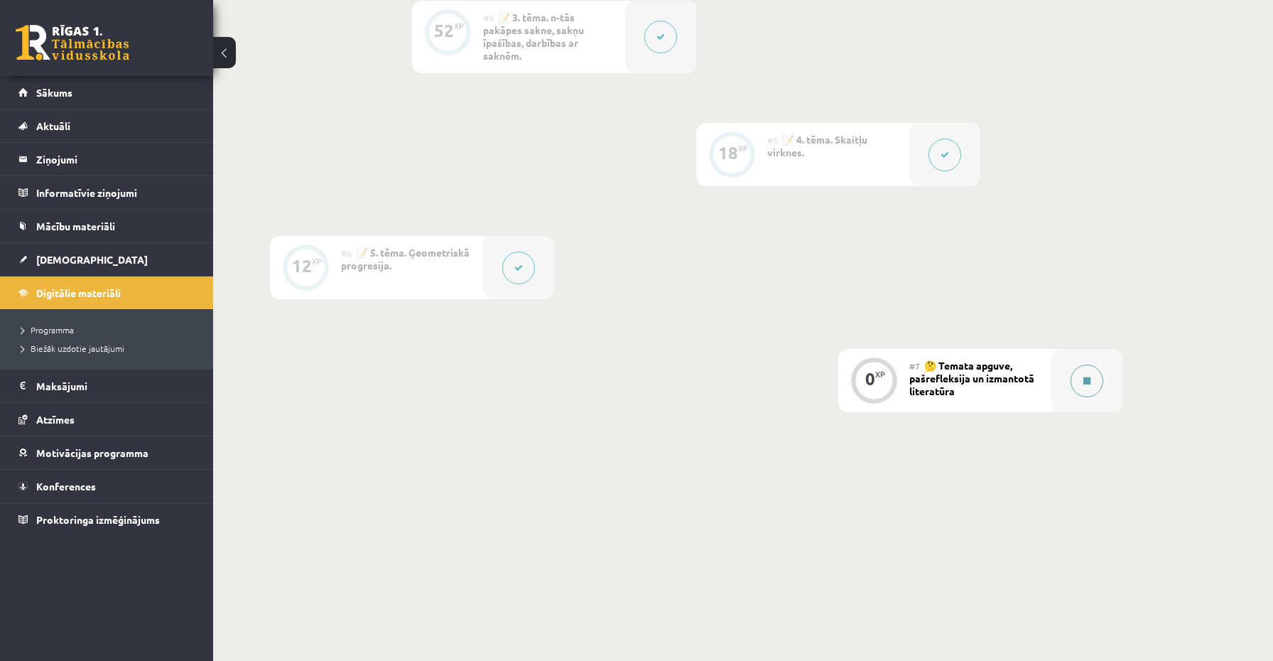
click at [1076, 382] on button at bounding box center [1087, 381] width 33 height 33
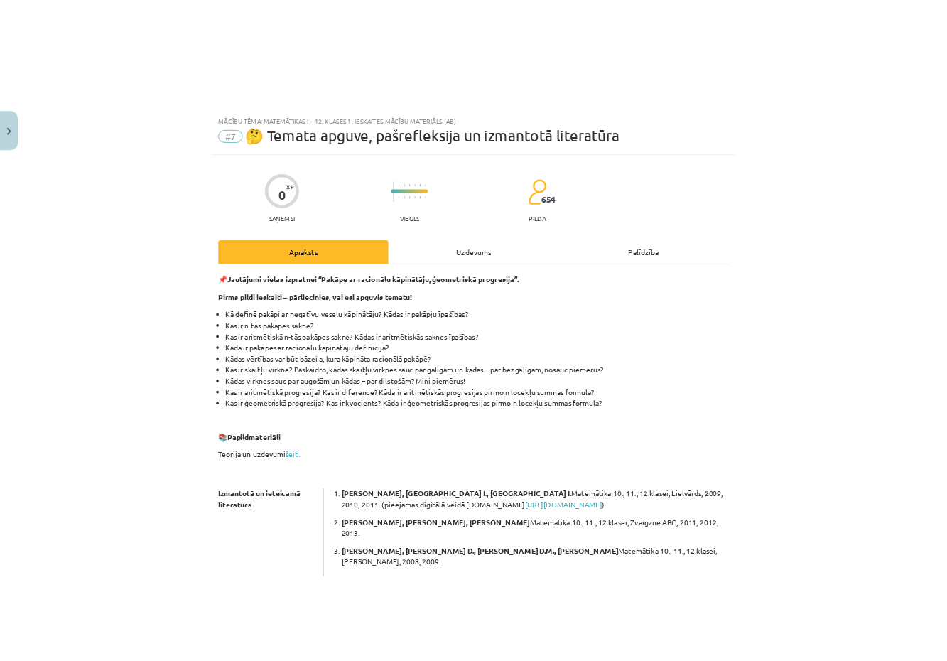
scroll to position [21, 0]
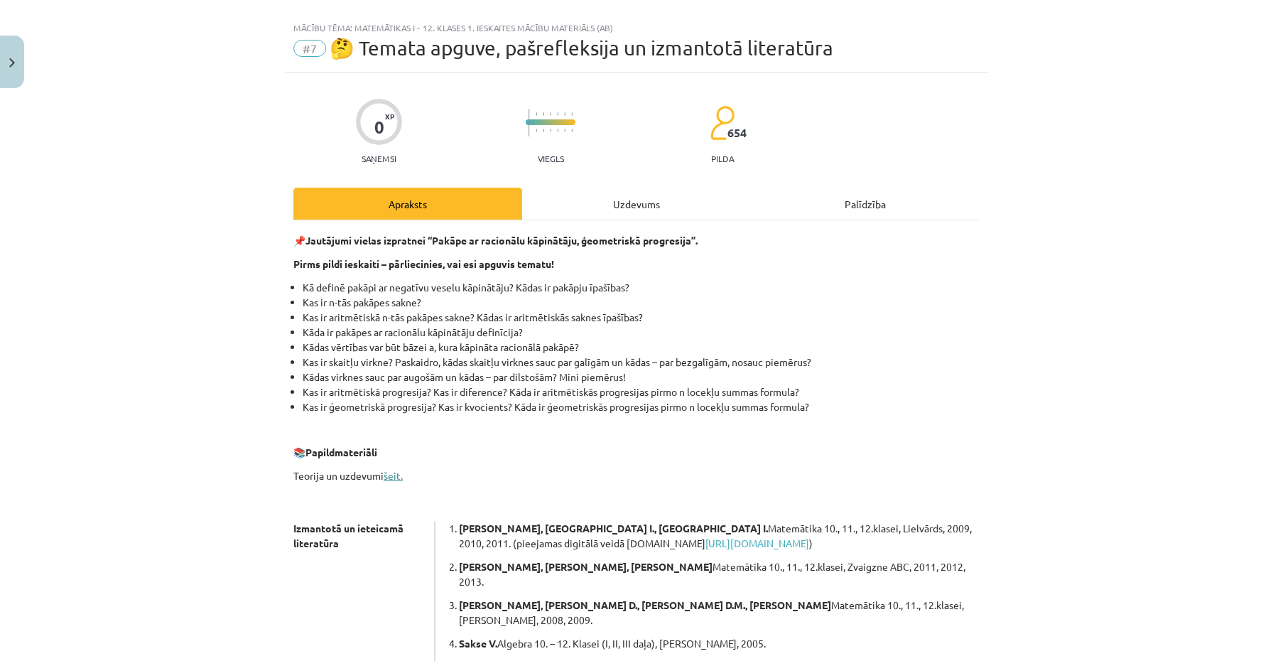
click at [396, 476] on link "šeit." at bounding box center [393, 475] width 19 height 13
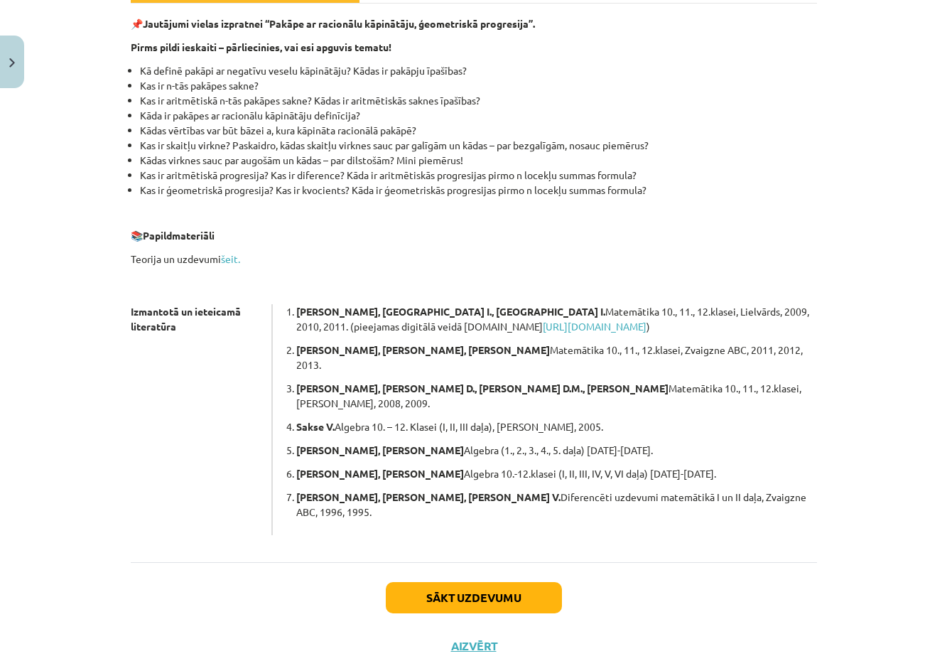
scroll to position [0, 0]
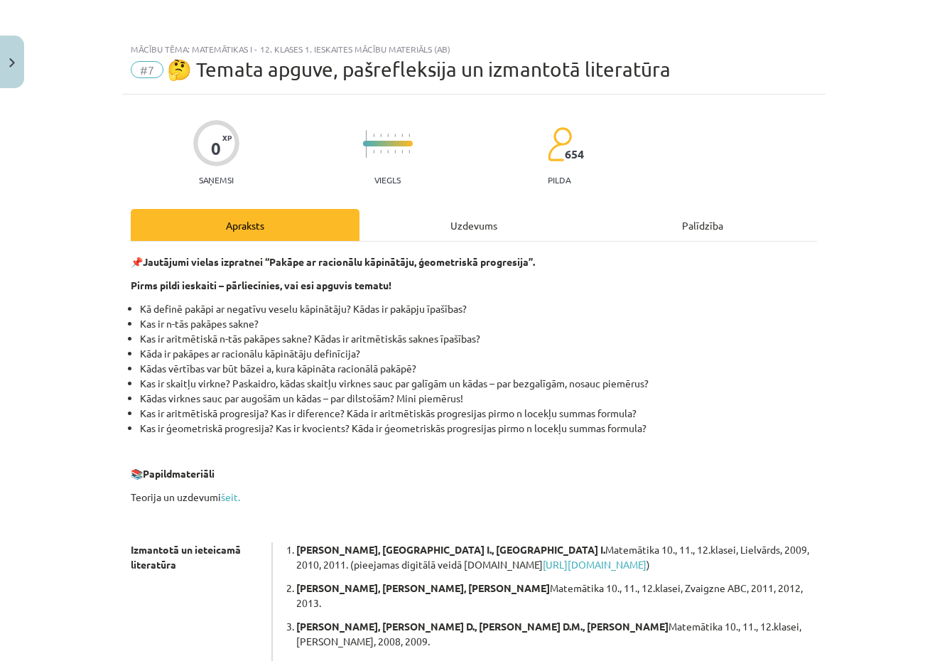
click at [453, 211] on div "Uzdevums" at bounding box center [474, 225] width 229 height 32
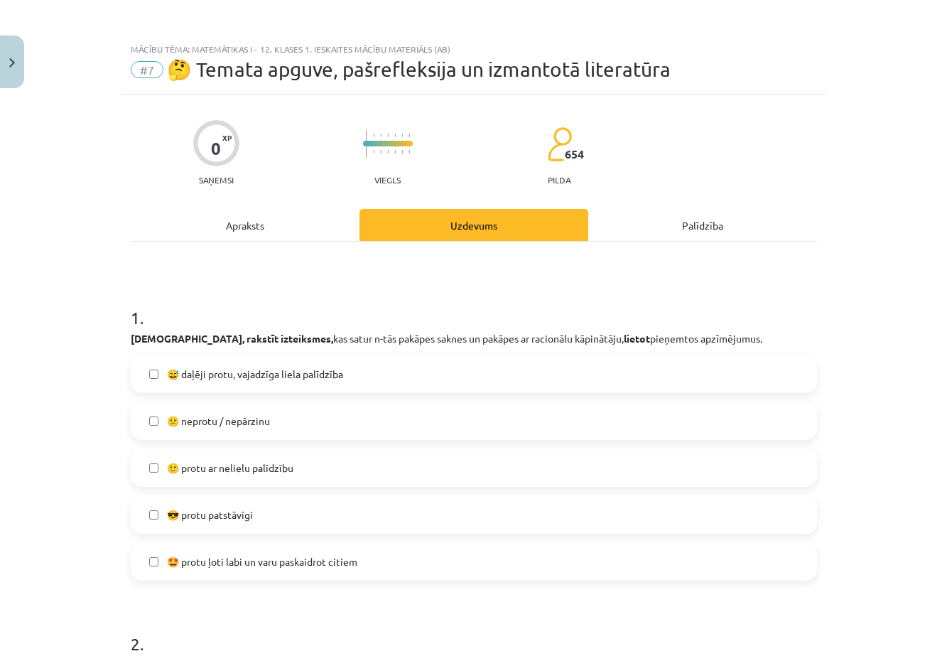
scroll to position [36, 0]
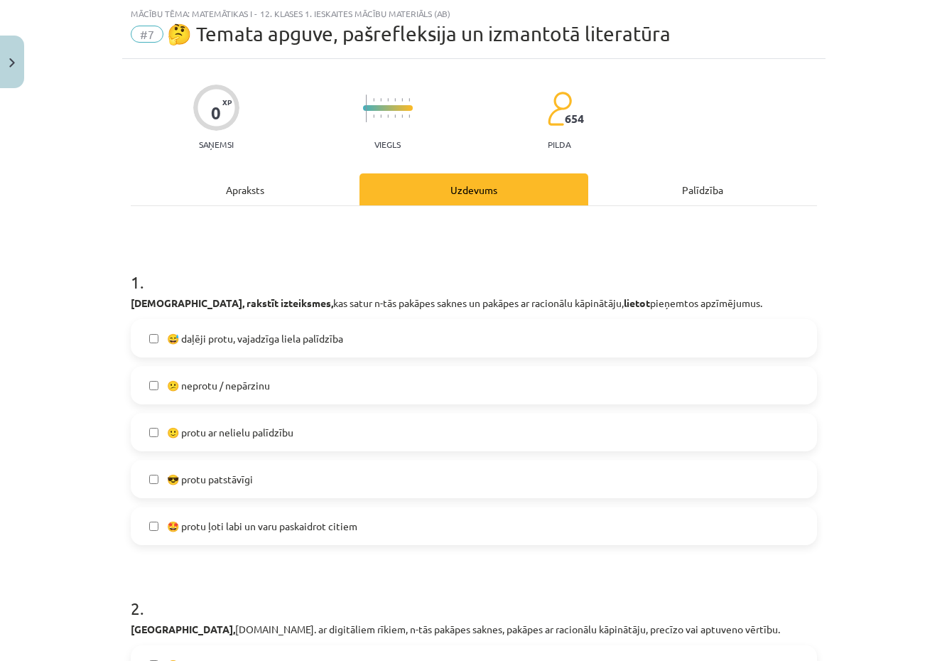
click at [298, 440] on label "🙂 protu ar nelielu palīdzību" at bounding box center [474, 432] width 684 height 36
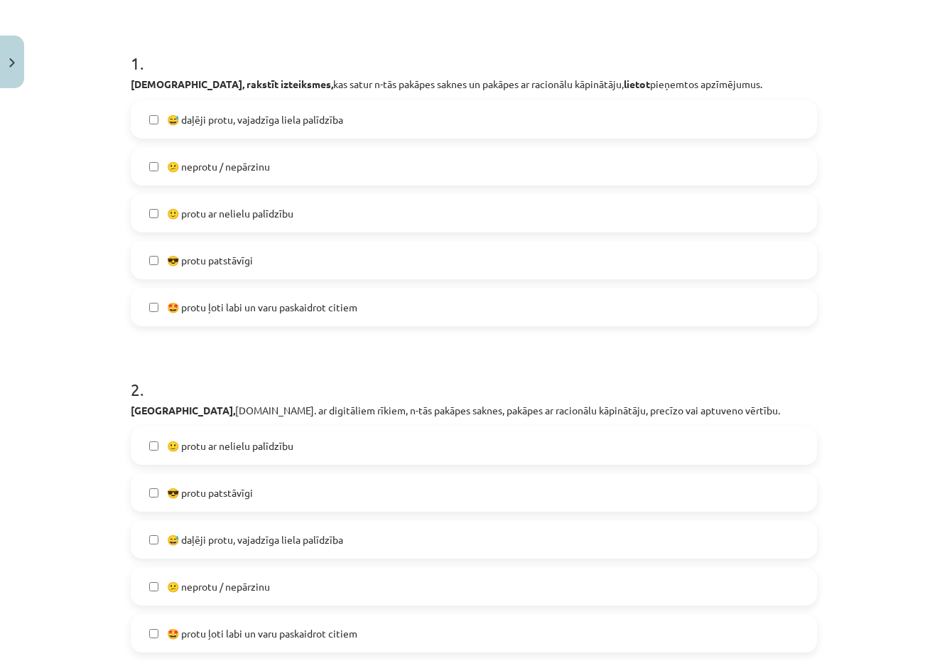
scroll to position [264, 0]
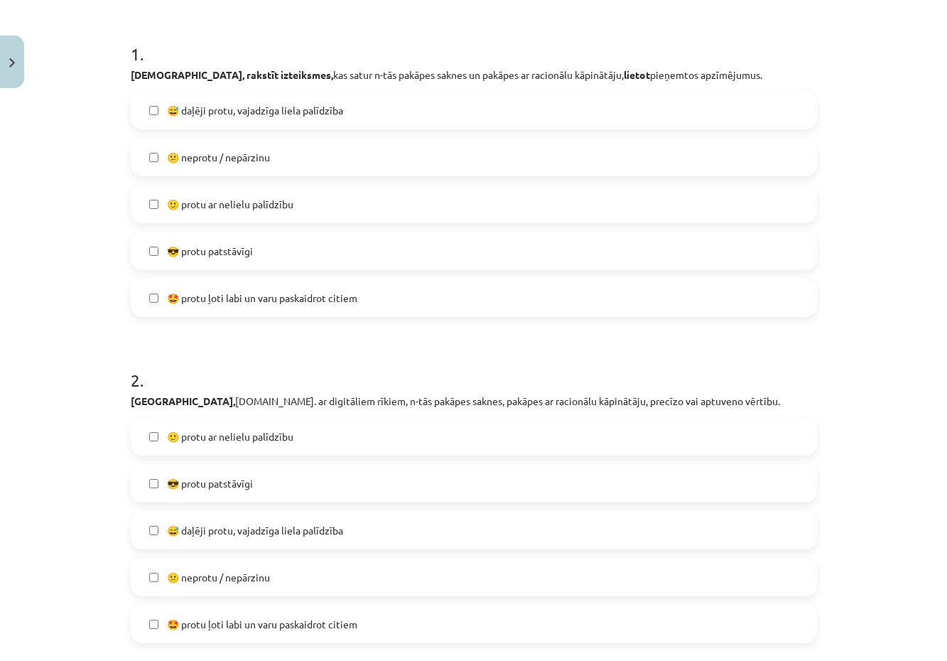
click at [262, 490] on label "😎 protu patstāvīgi" at bounding box center [474, 483] width 684 height 36
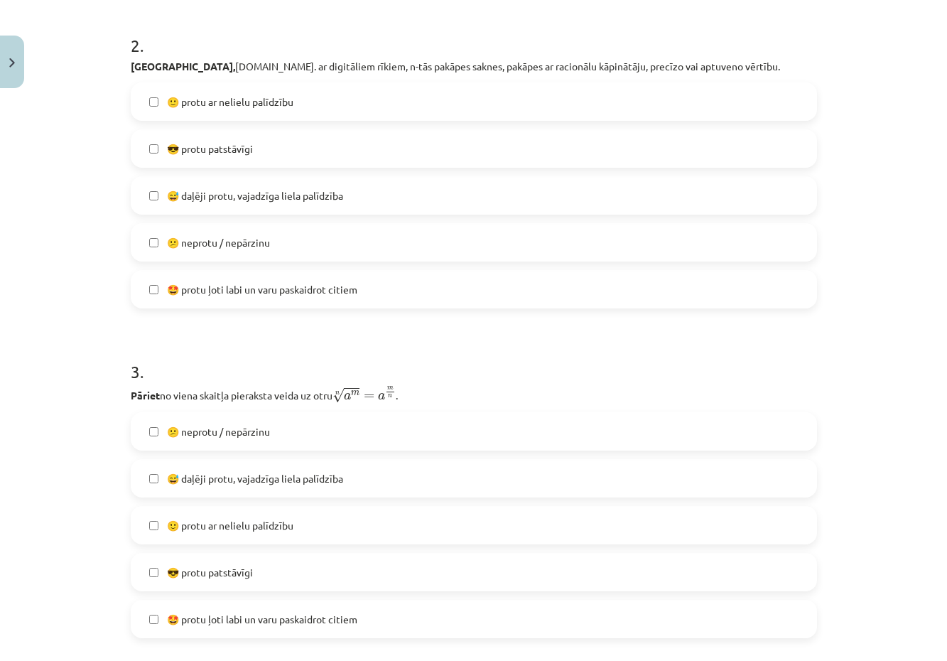
scroll to position [599, 0]
click at [241, 584] on label "😎 protu patstāvīgi" at bounding box center [474, 572] width 684 height 36
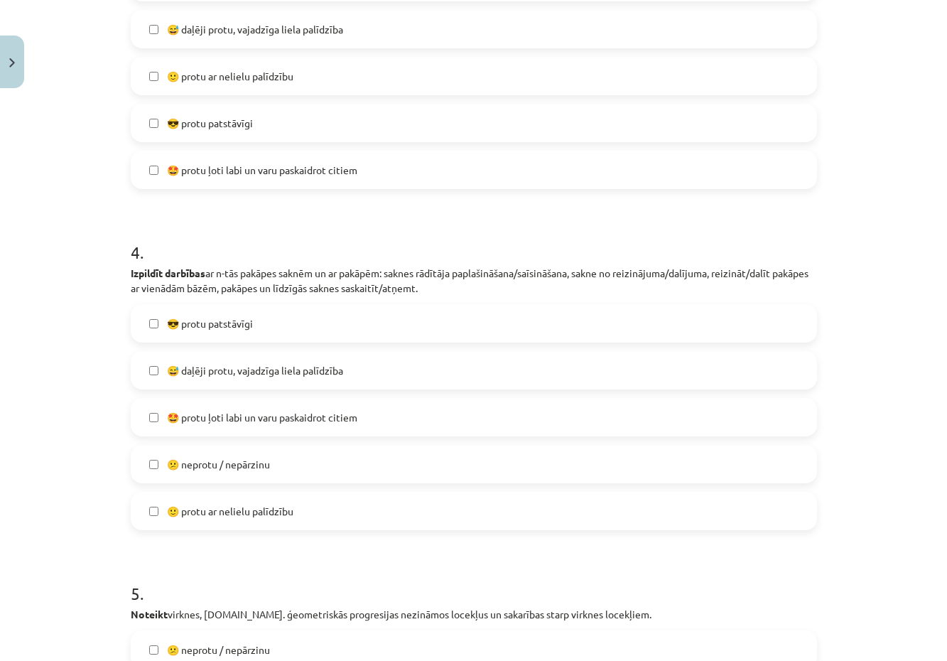
scroll to position [1063, 0]
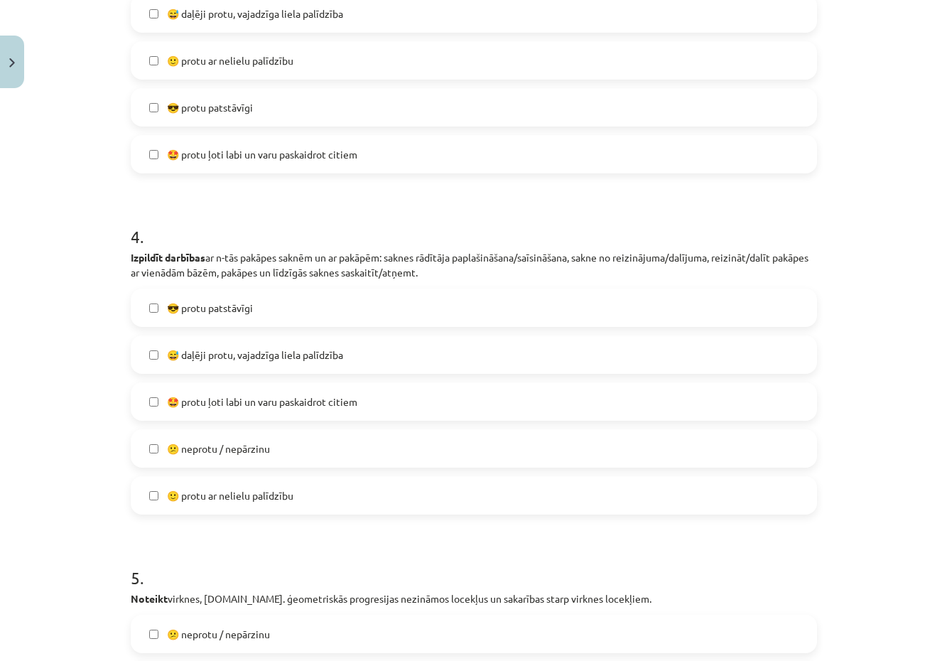
click at [271, 352] on span "😅 daļēji protu, vajadzīga liela palīdzība" at bounding box center [255, 354] width 176 height 15
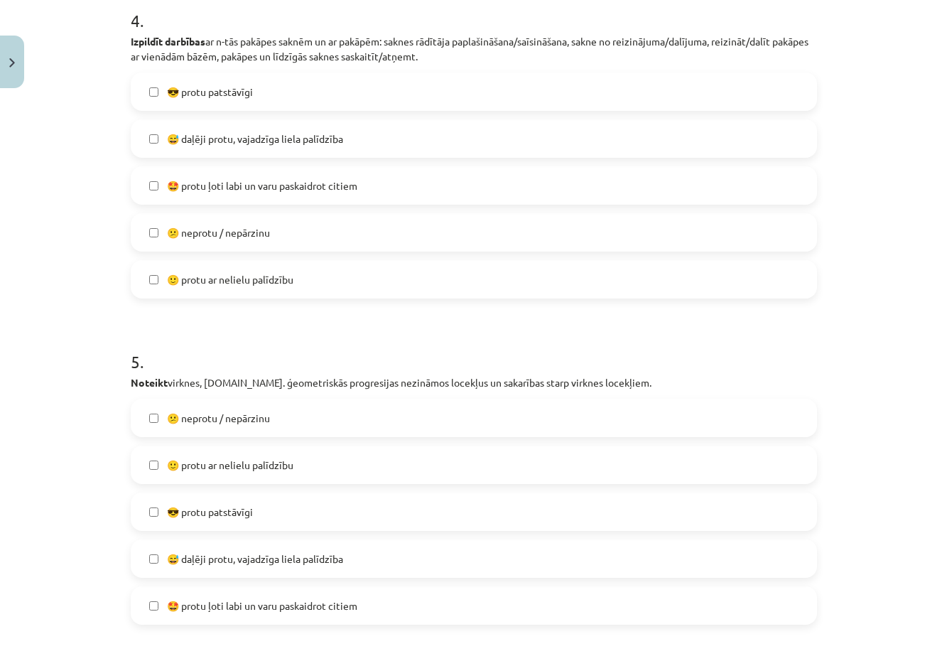
scroll to position [1280, 0]
click at [259, 473] on label "🙂 protu ar nelielu palīdzību" at bounding box center [474, 464] width 684 height 36
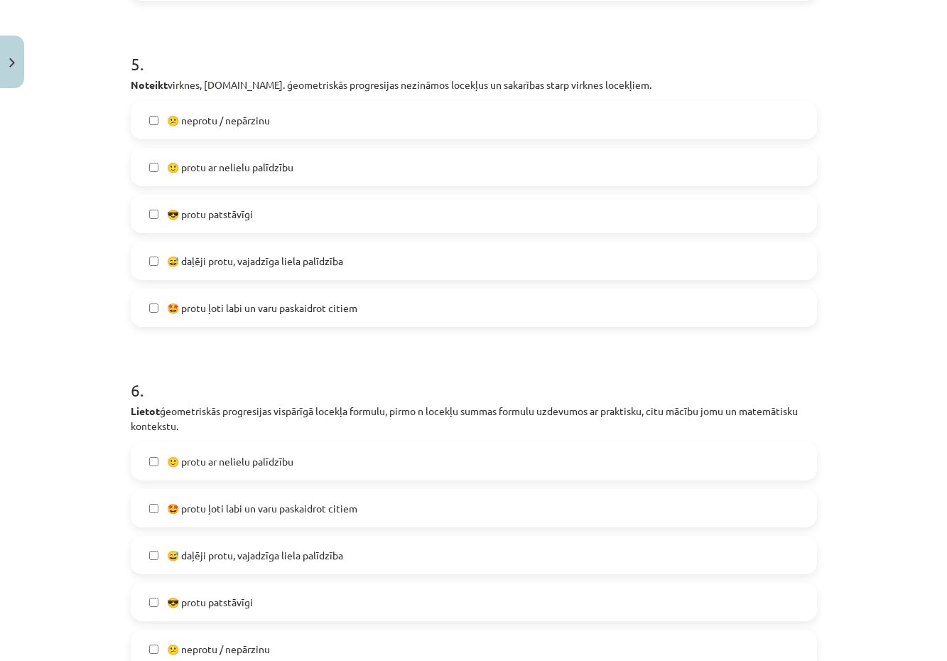
scroll to position [1583, 0]
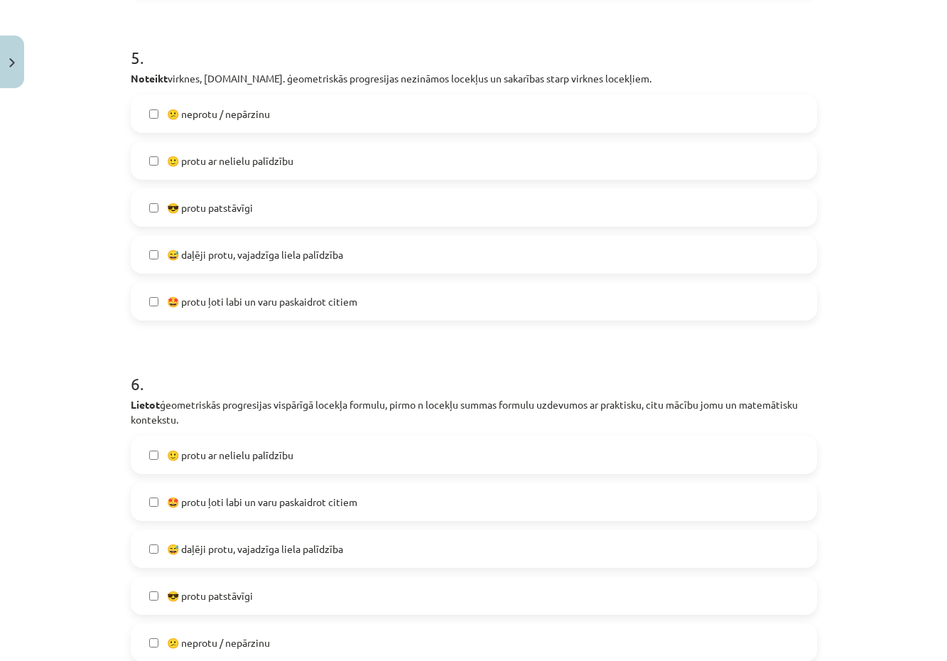
click at [259, 551] on span "😅 daļēji protu, vajadzīga liela palīdzība" at bounding box center [255, 548] width 176 height 15
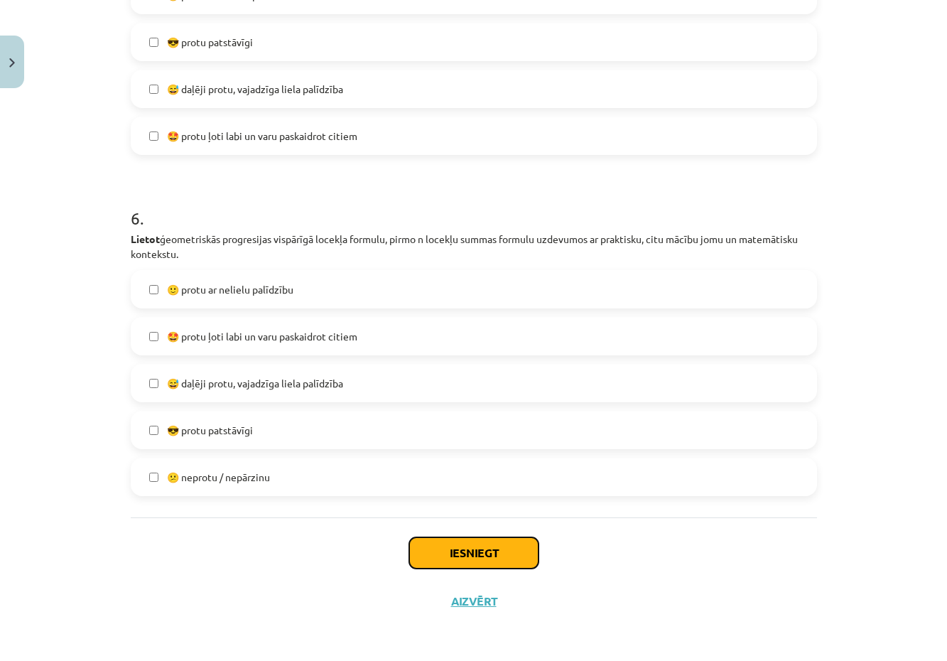
click at [445, 549] on button "Iesniegt" at bounding box center [473, 552] width 129 height 31
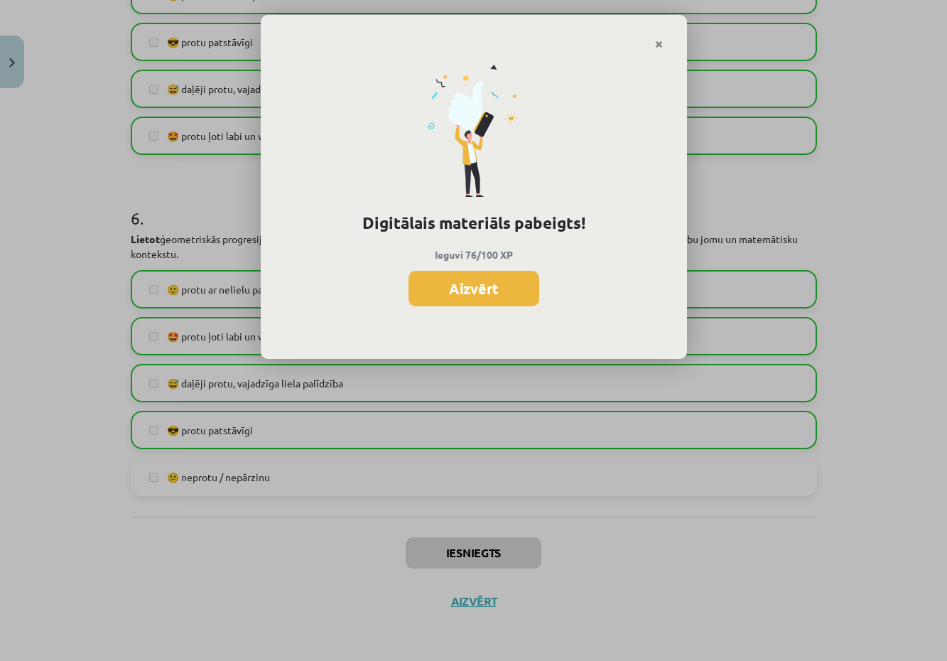
scroll to position [815, 0]
click at [496, 289] on button "Aizvērt" at bounding box center [474, 289] width 131 height 36
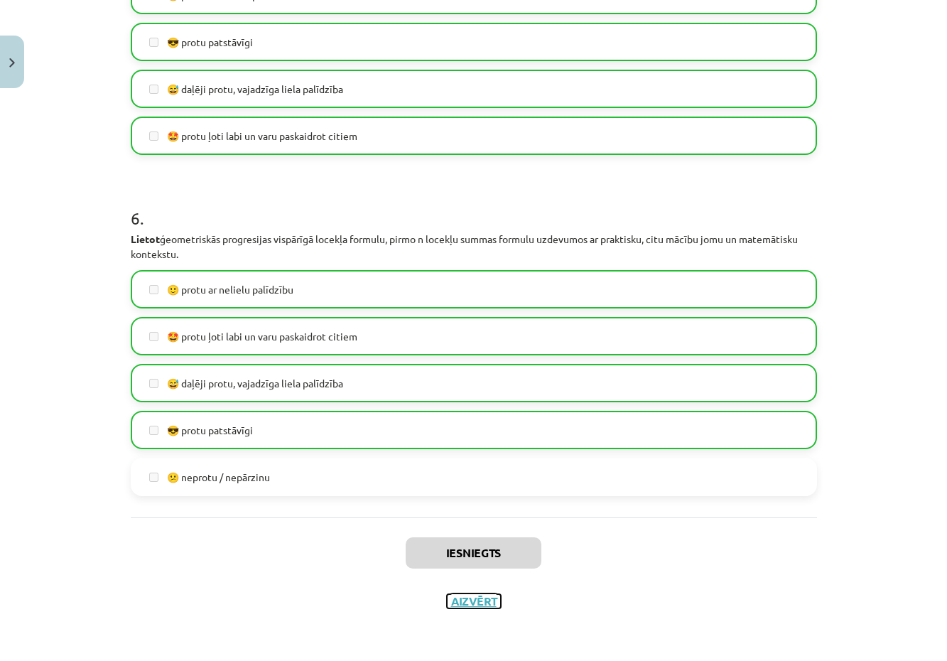
click at [478, 605] on button "Aizvērt" at bounding box center [474, 601] width 54 height 14
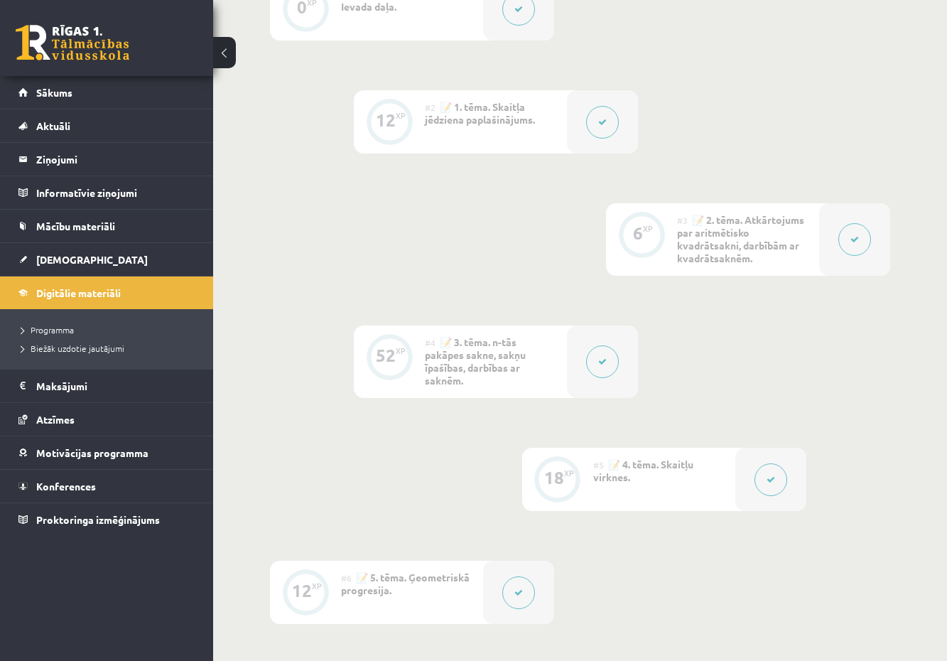
scroll to position [0, 0]
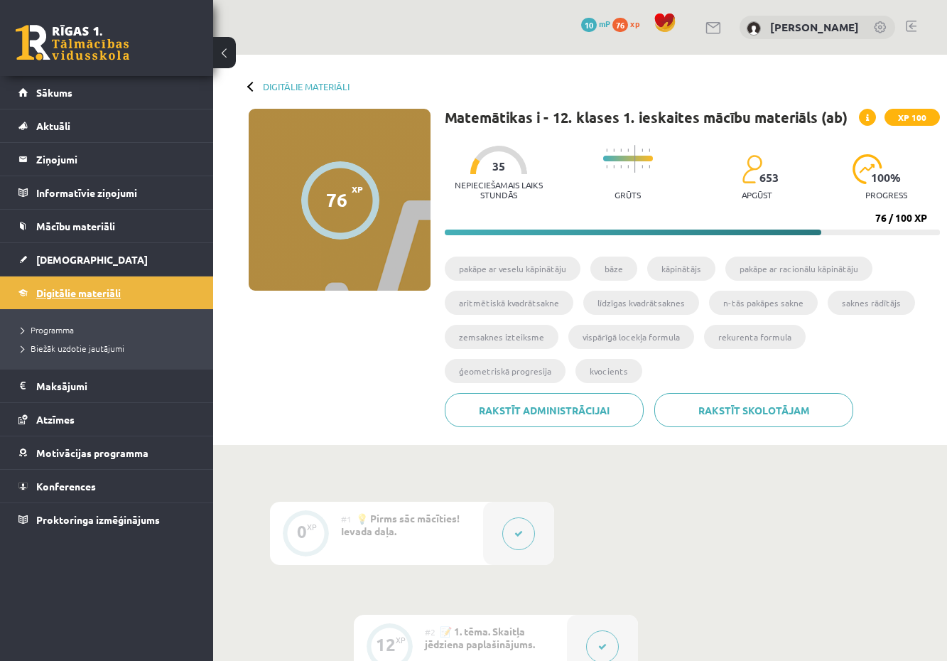
click at [112, 291] on span "Digitālie materiāli" at bounding box center [78, 292] width 85 height 13
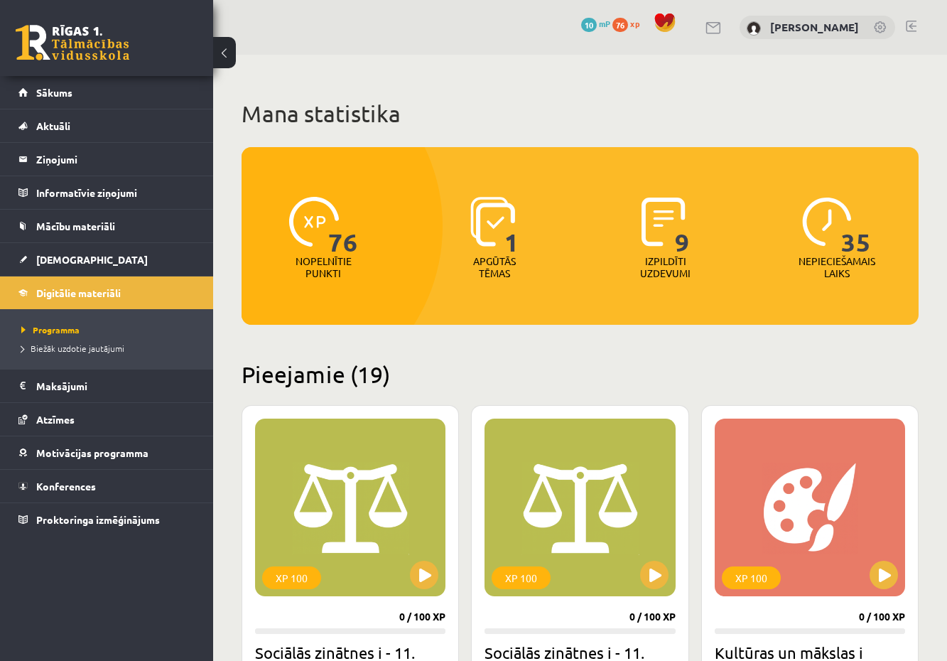
click at [495, 249] on div "1" at bounding box center [494, 222] width 49 height 65
click at [130, 257] on link "[DEMOGRAPHIC_DATA]" at bounding box center [106, 259] width 177 height 33
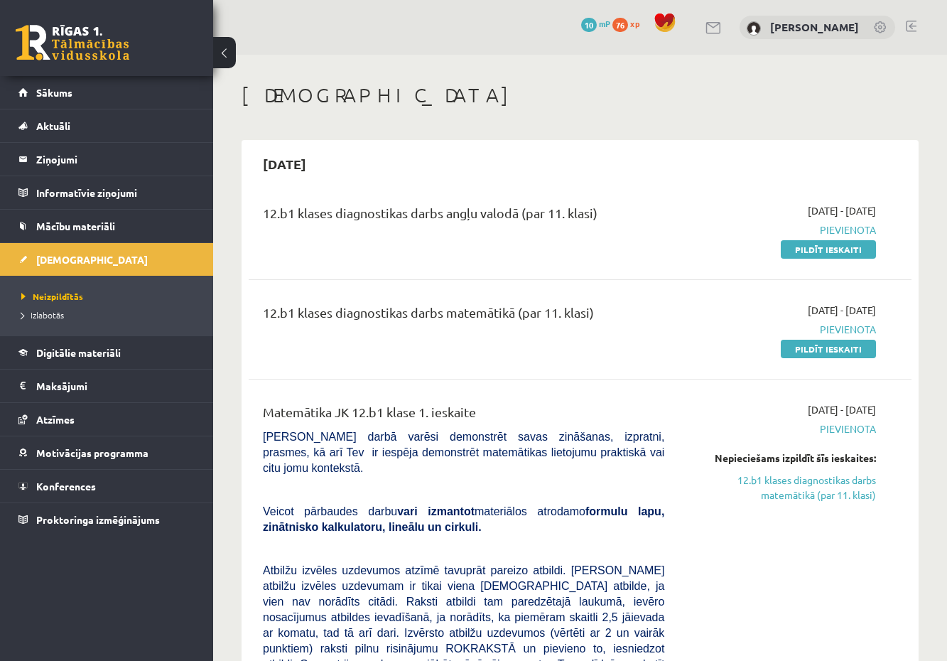
click at [345, 257] on div "12.b1 klases diagnostikas darbs angļu valodā (par 11. klasi) 2025-09-01 - 2025-…" at bounding box center [580, 230] width 663 height 82
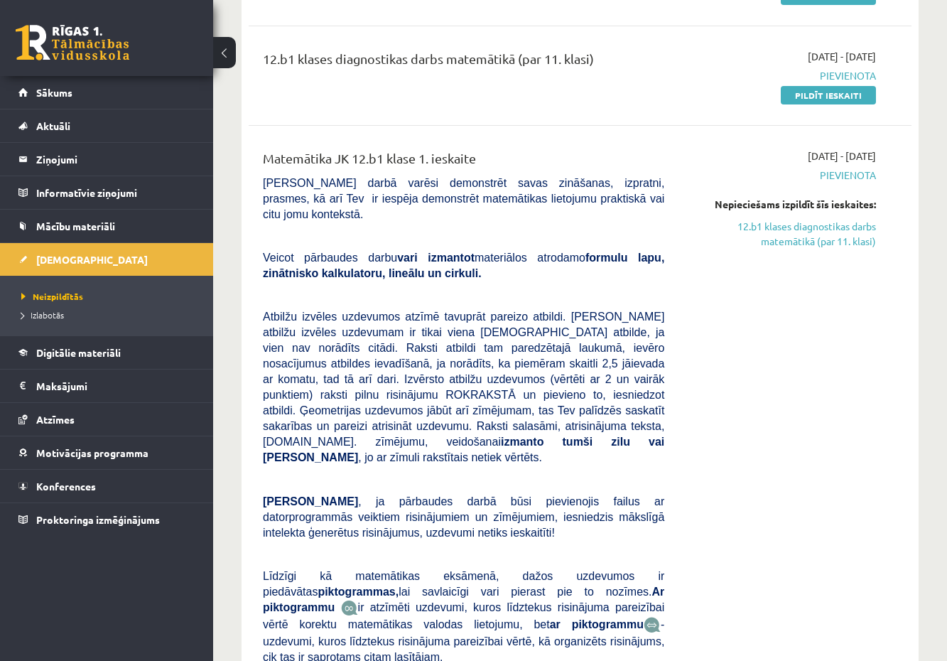
scroll to position [244, 0]
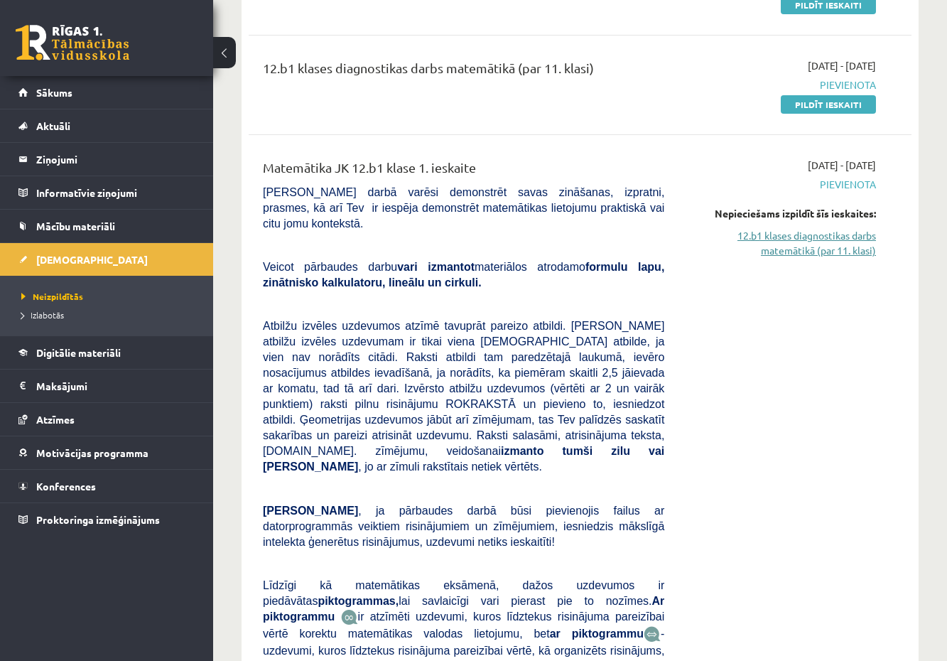
click at [767, 249] on link "12.b1 klases diagnostikas darbs matemātikā (par 11. klasi)" at bounding box center [781, 243] width 190 height 30
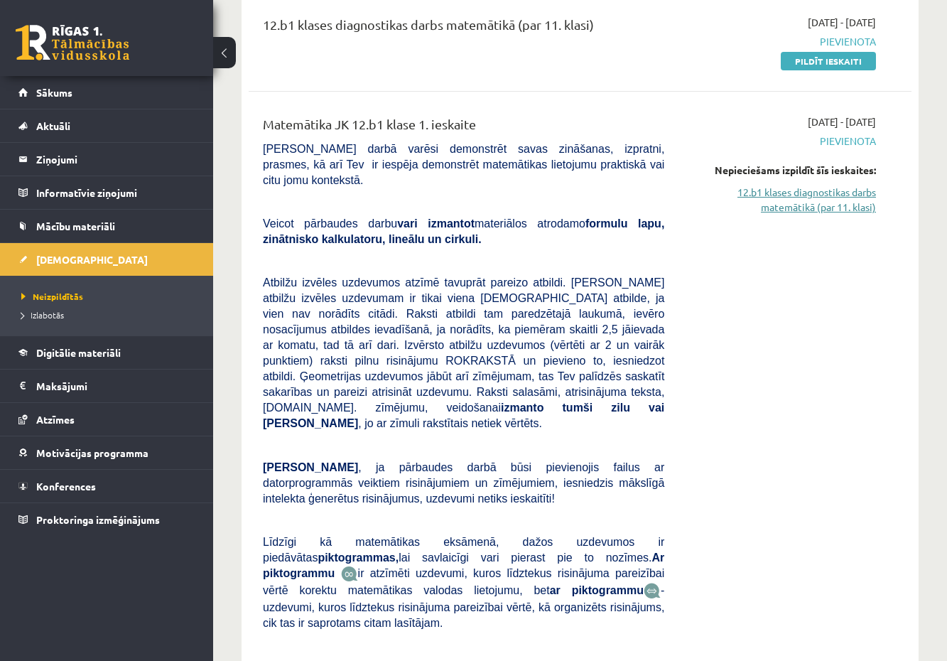
click at [784, 203] on link "12.b1 klases diagnostikas darbs matemātikā (par 11. klasi)" at bounding box center [781, 200] width 190 height 30
click at [790, 210] on link "12.b1 klases diagnostikas darbs matemātikā (par 11. klasi)" at bounding box center [781, 200] width 190 height 30
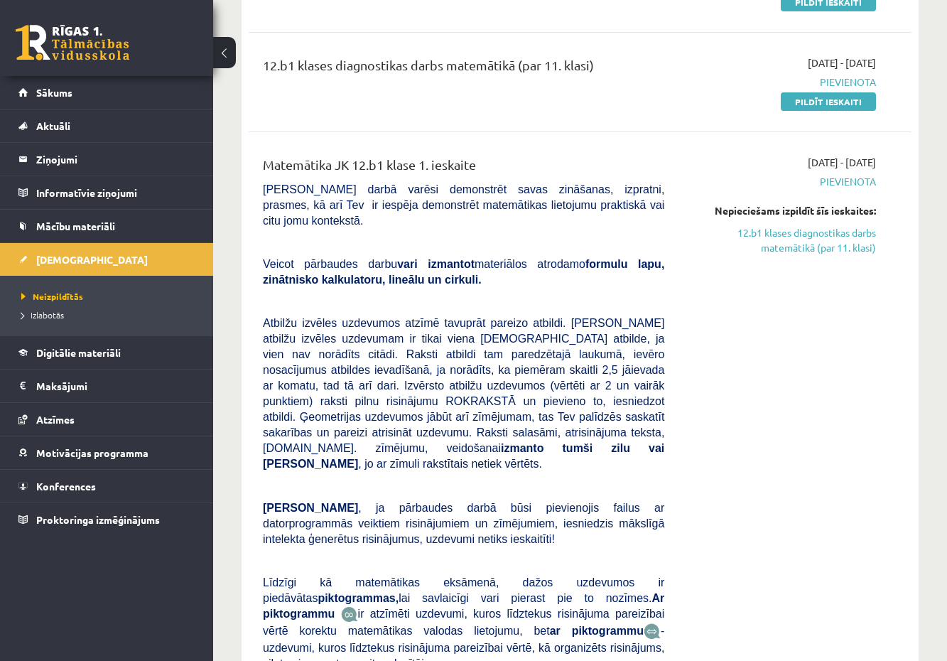
scroll to position [0, 0]
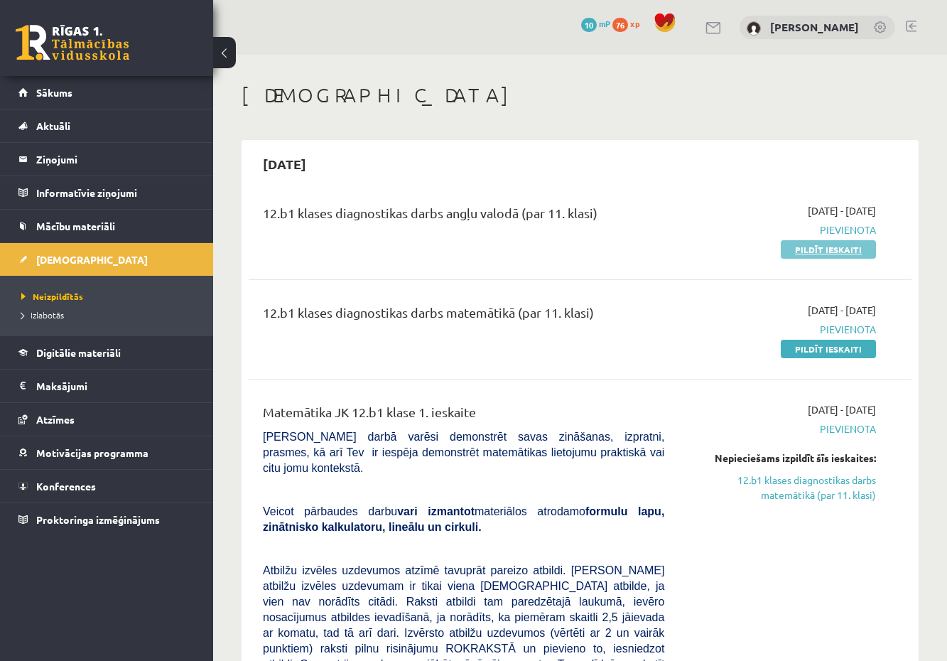
click at [816, 257] on link "Pildīt ieskaiti" at bounding box center [828, 249] width 95 height 18
click at [54, 323] on li "Izlabotās" at bounding box center [110, 315] width 178 height 18
click at [61, 312] on span "Izlabotās" at bounding box center [46, 314] width 50 height 11
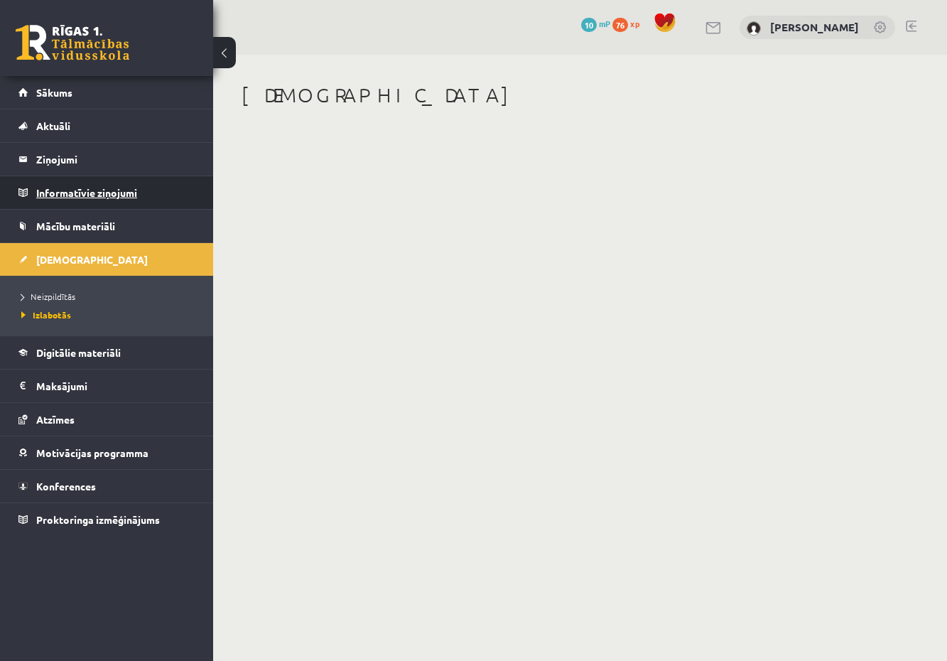
click at [79, 194] on legend "Informatīvie ziņojumi 0" at bounding box center [115, 192] width 159 height 33
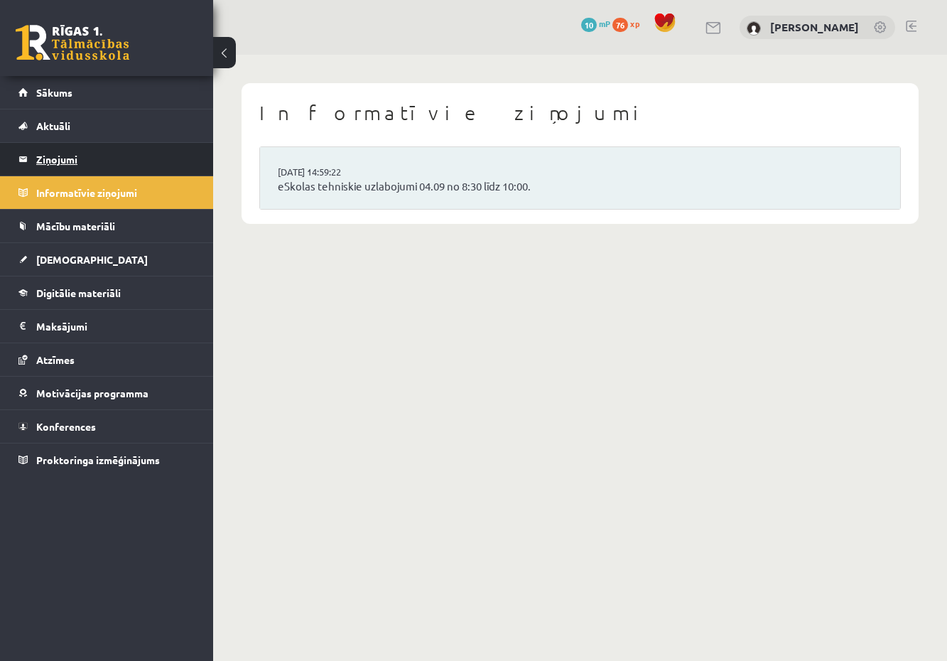
click at [72, 160] on legend "Ziņojumi 0" at bounding box center [115, 159] width 159 height 33
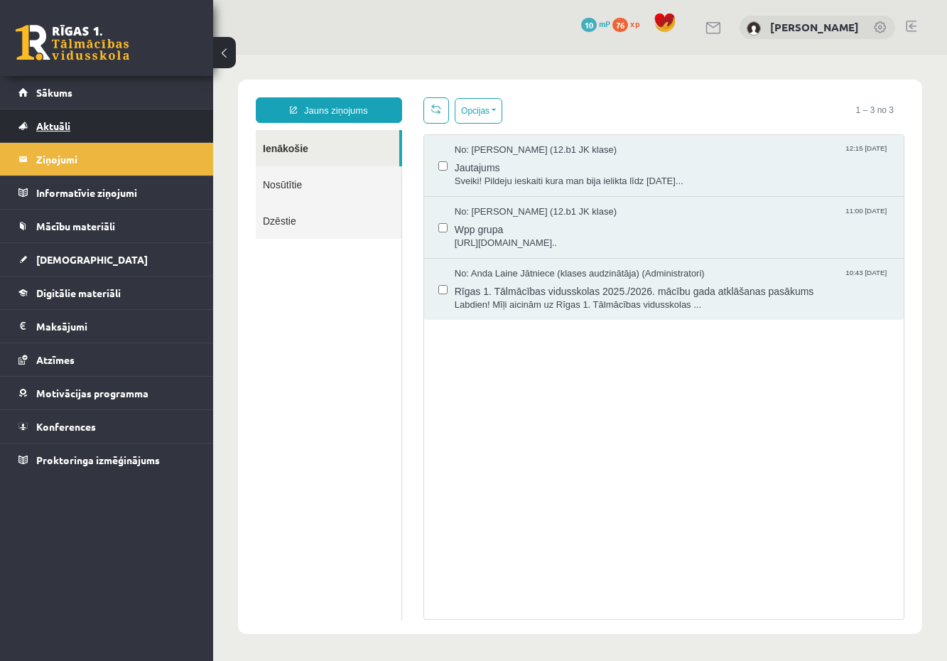
click at [77, 134] on link "Aktuāli" at bounding box center [106, 125] width 177 height 33
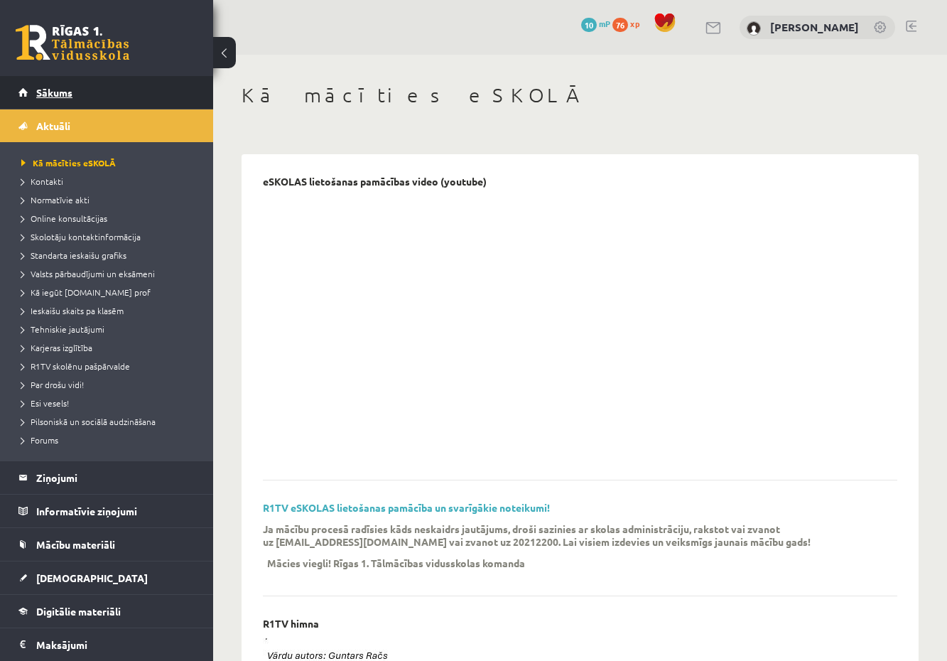
click at [59, 93] on span "Sākums" at bounding box center [54, 92] width 36 height 13
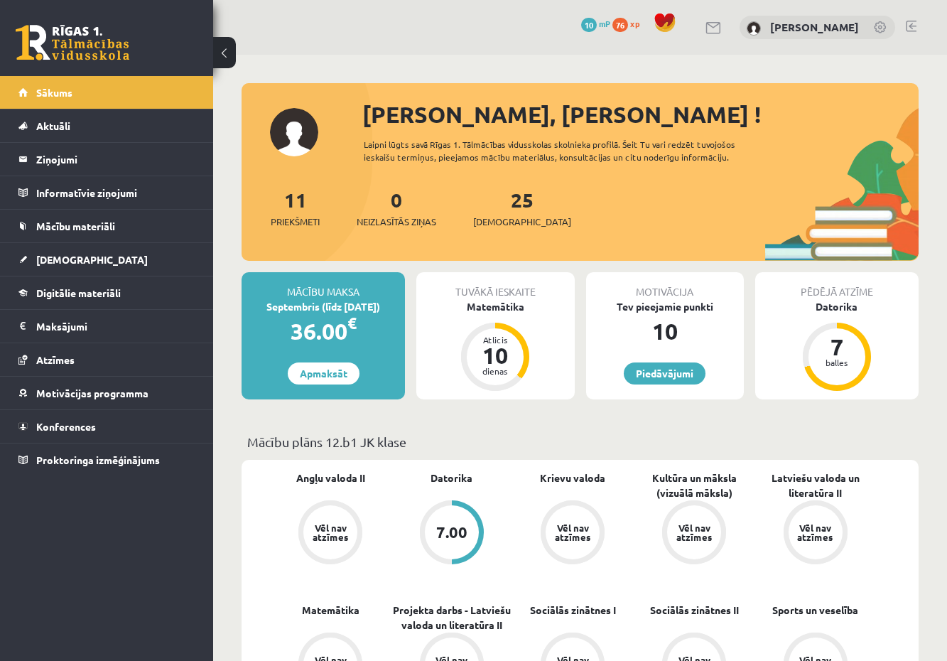
click at [716, 26] on link at bounding box center [714, 28] width 17 height 12
